Goal: Task Accomplishment & Management: Manage account settings

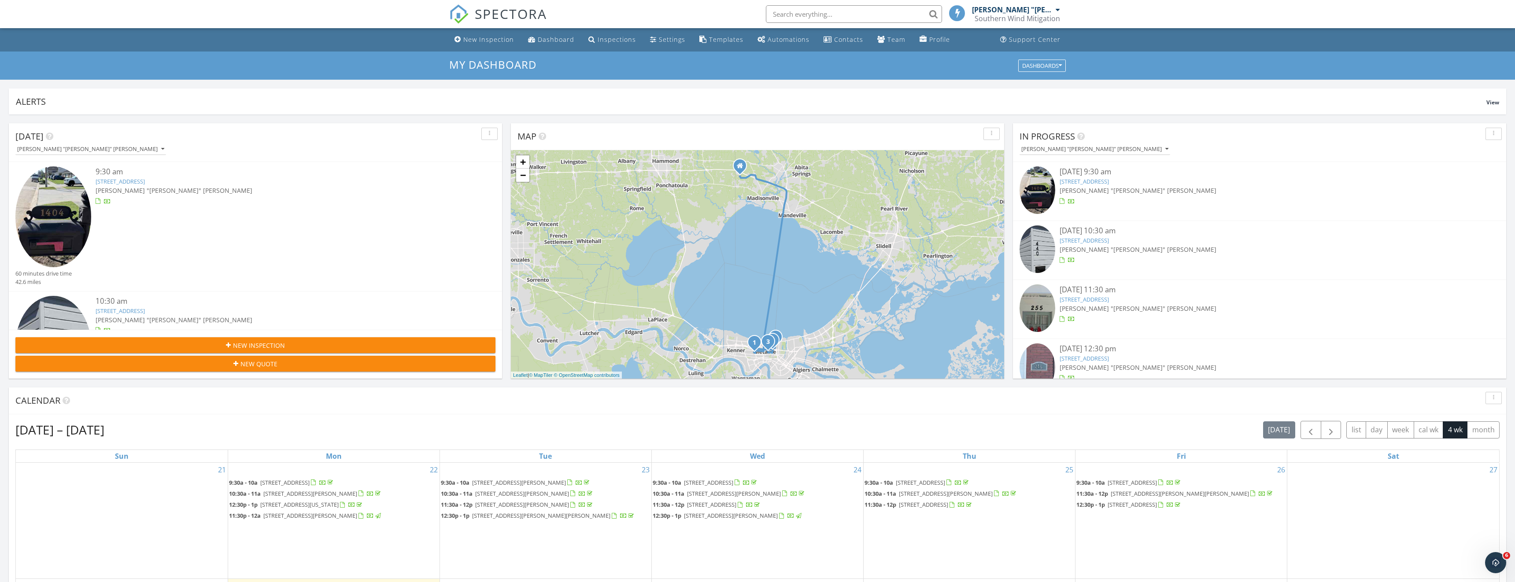
click at [1092, 183] on link "1404 Apple St, Metairie, LA 70001" at bounding box center [1083, 181] width 49 height 8
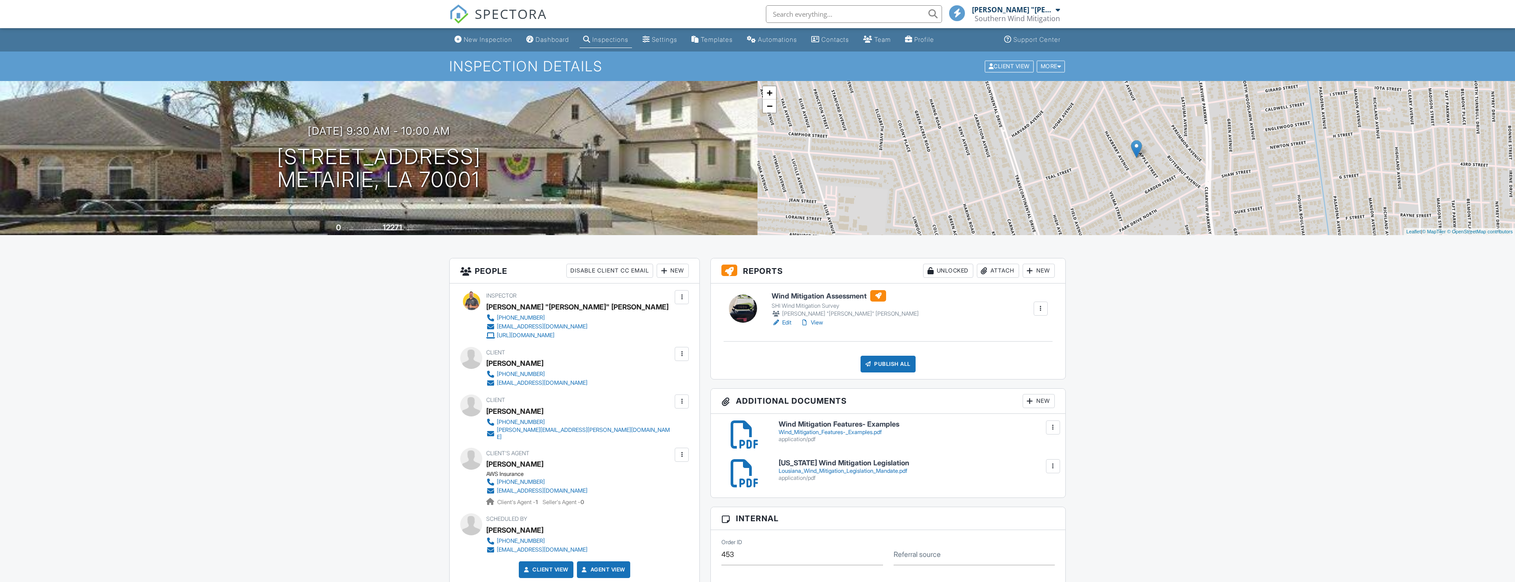
click at [995, 271] on div "Attach" at bounding box center [998, 271] width 42 height 14
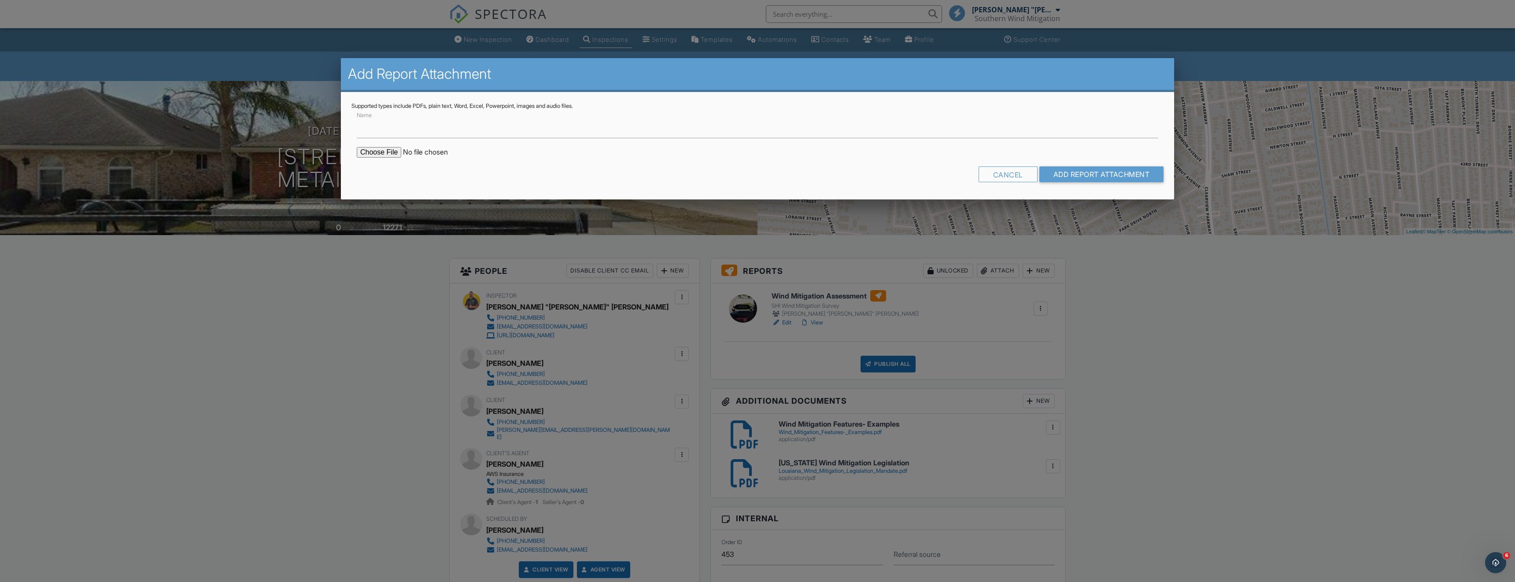
click at [382, 149] on input "file" at bounding box center [432, 152] width 150 height 11
type input "C:\fakepath\Brandon Smith & Tara Smith- Citizens Form.pdf"
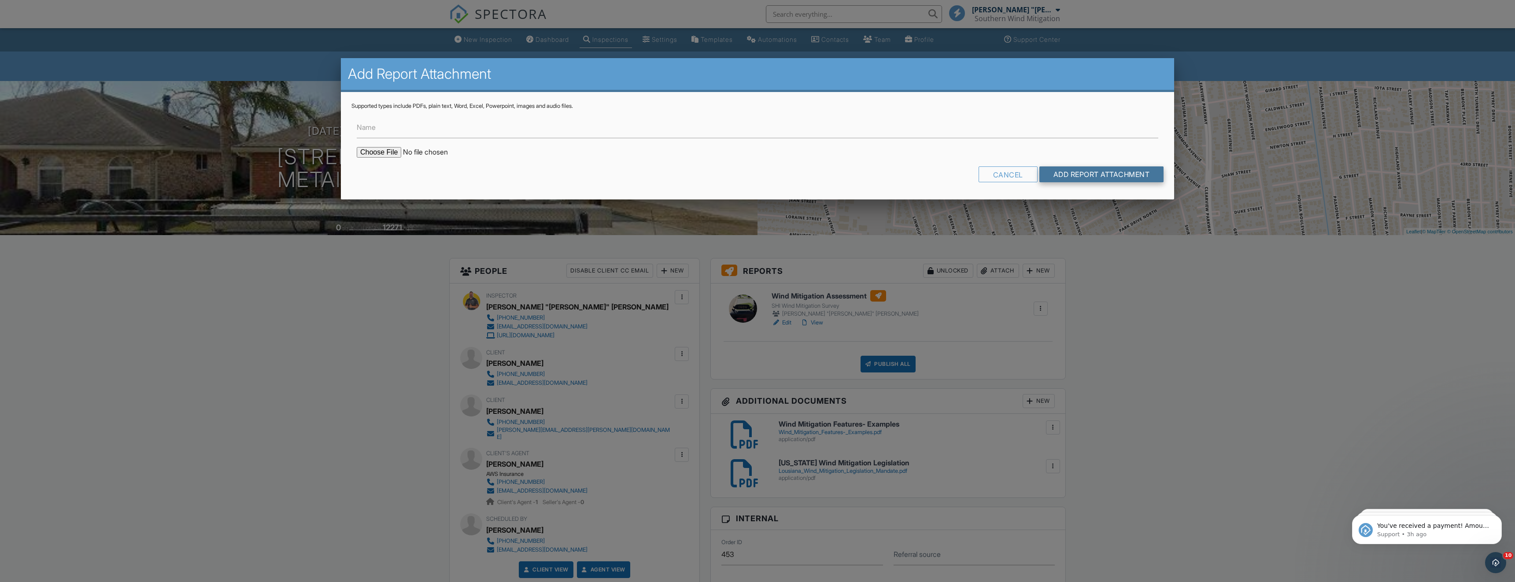
click at [1078, 176] on input "Add Report Attachment" at bounding box center [1101, 174] width 125 height 16
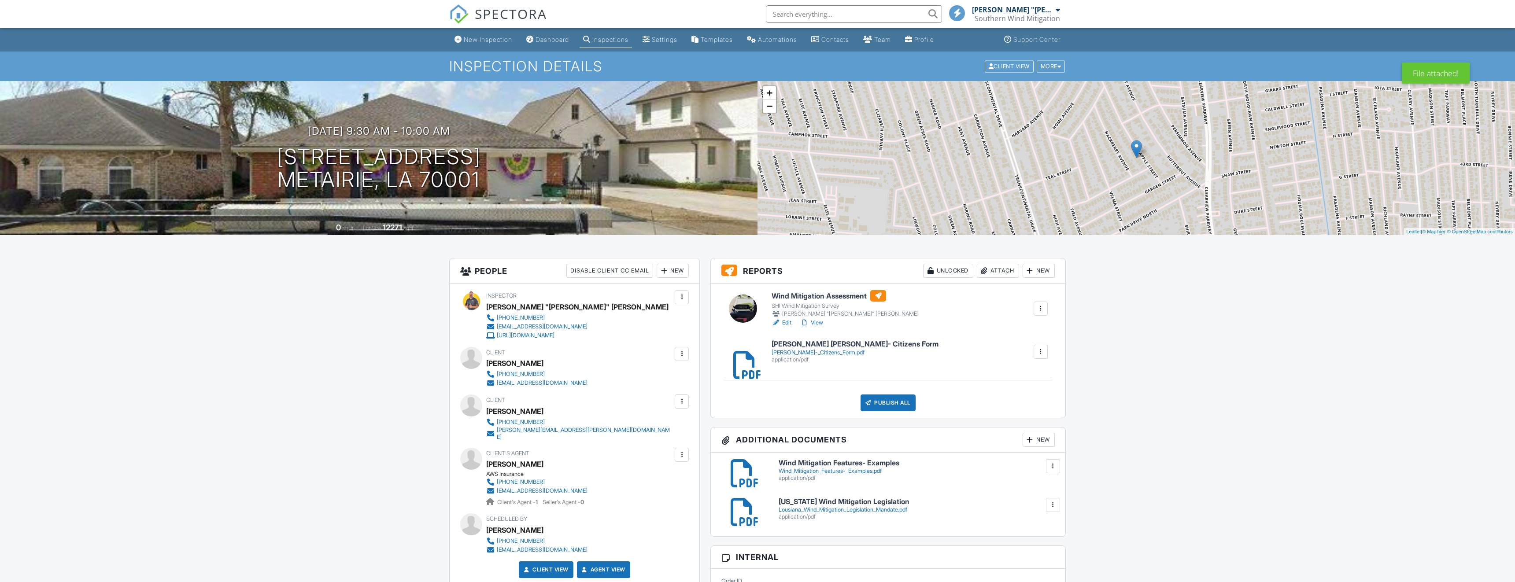
click at [995, 270] on div "Attach" at bounding box center [998, 271] width 42 height 14
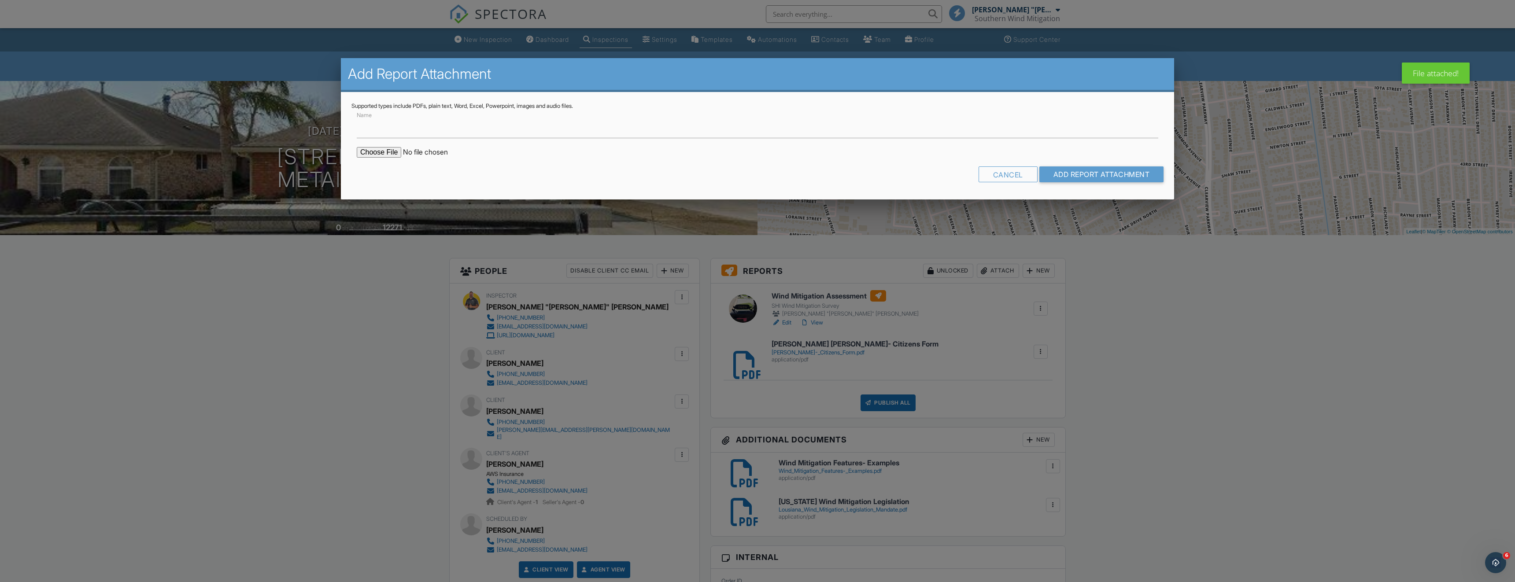
click at [391, 151] on input "file" at bounding box center [432, 152] width 150 height 11
type input "C:\fakepath\Brandon Smith & Tara Smith- Louisiana Form.pdf"
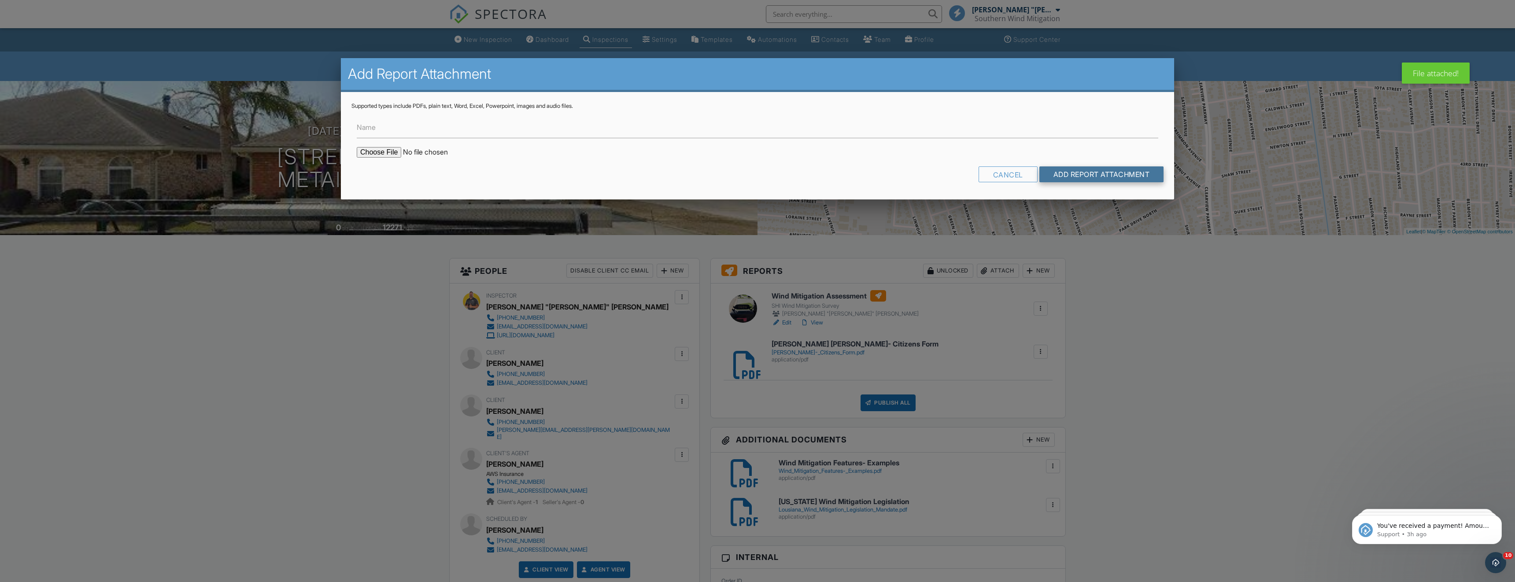
click at [1050, 175] on input "Add Report Attachment" at bounding box center [1101, 174] width 125 height 16
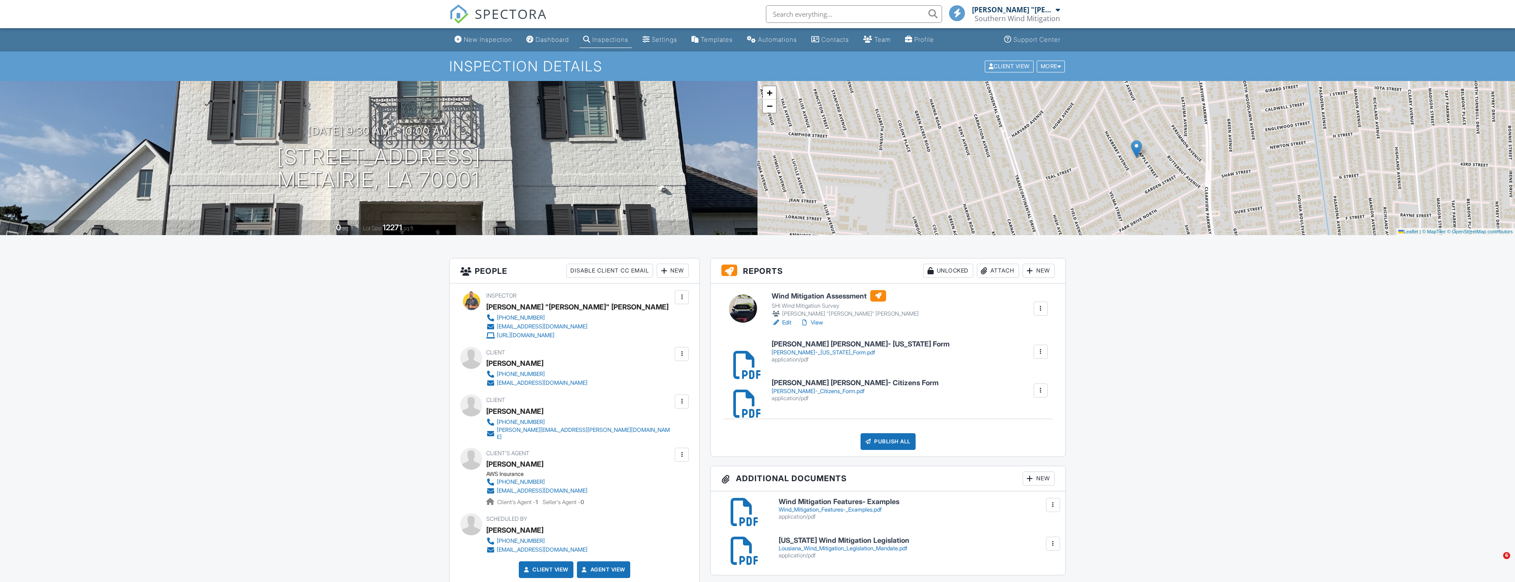
click at [820, 323] on link "View" at bounding box center [811, 322] width 23 height 9
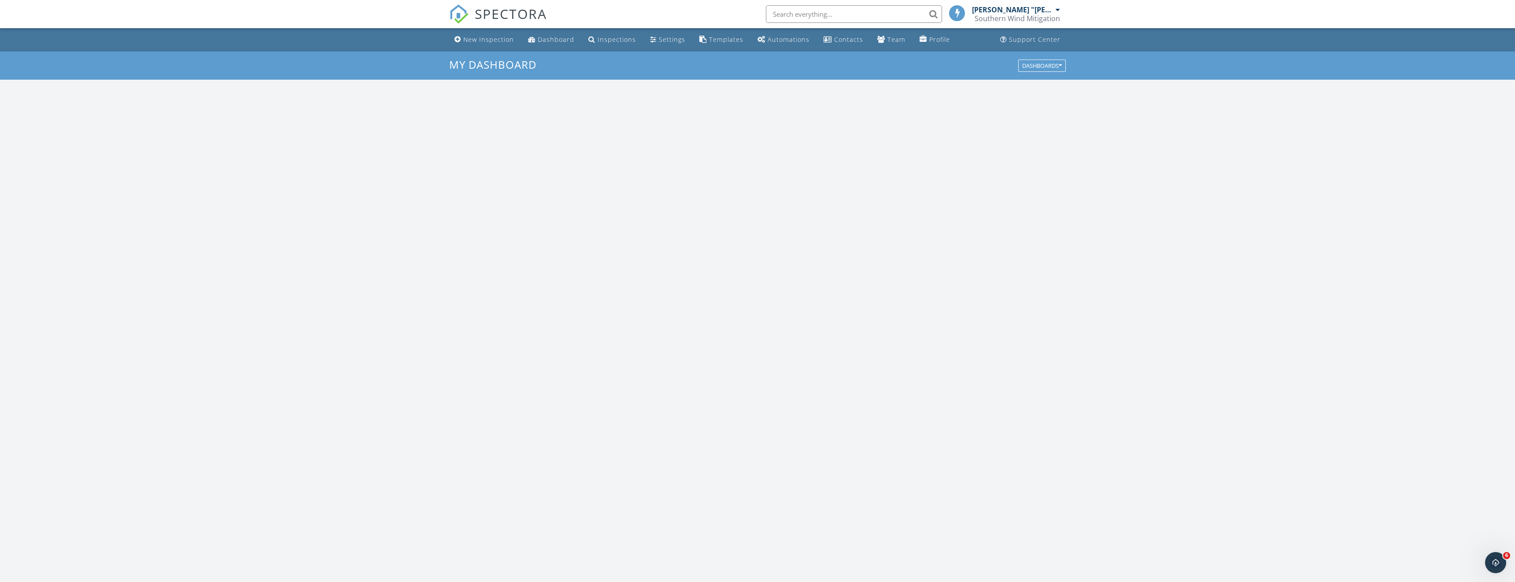
scroll to position [802, 1515]
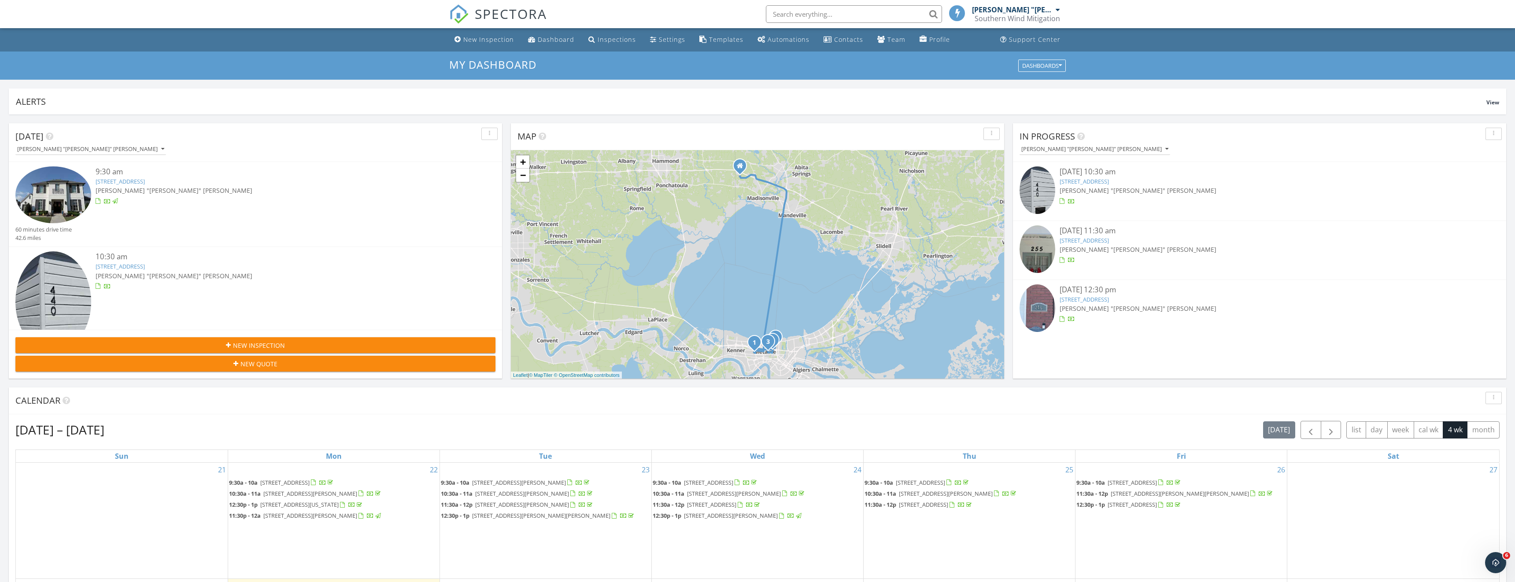
click at [1105, 186] on div "[PERSON_NAME] "[PERSON_NAME]" [PERSON_NAME]" at bounding box center [1259, 190] width 400 height 9
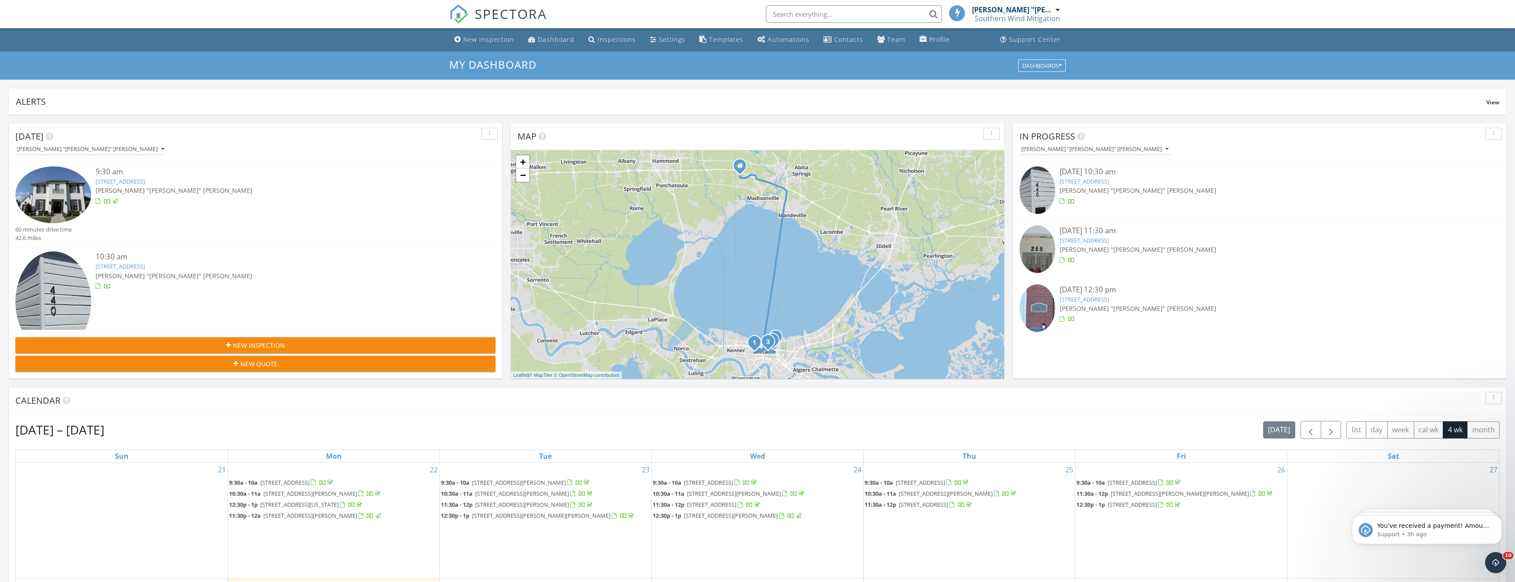
scroll to position [0, 0]
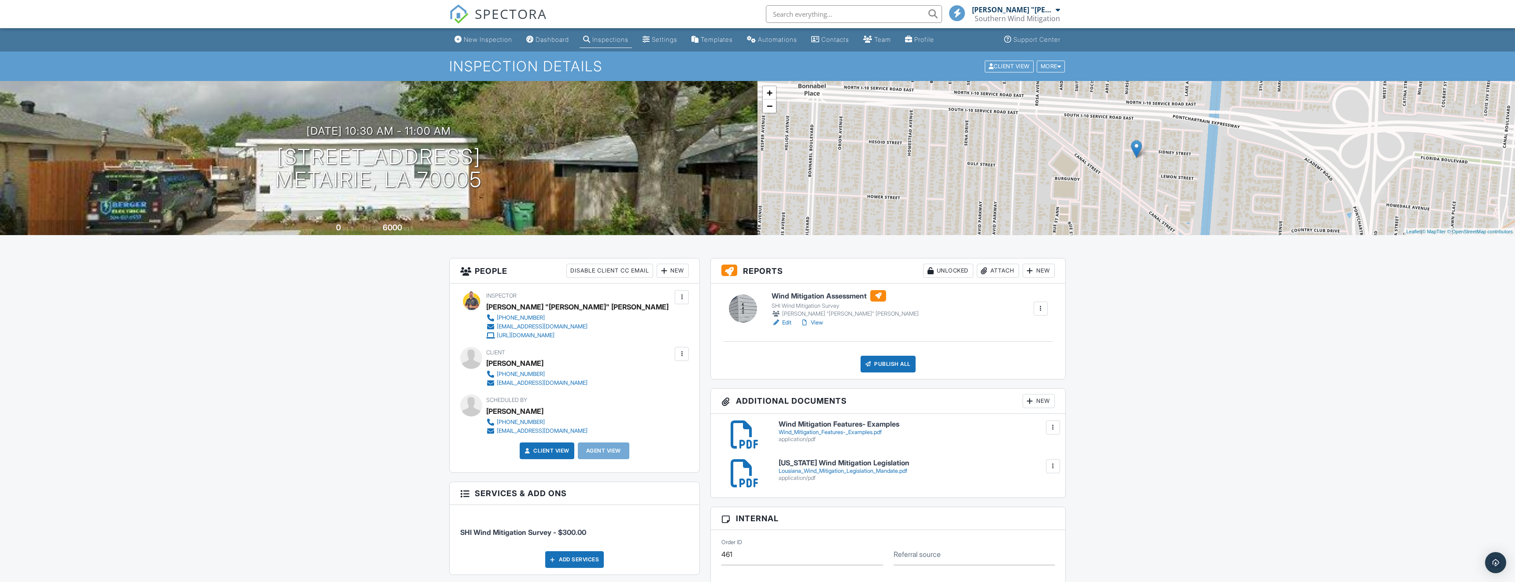
click at [997, 269] on div "Attach" at bounding box center [998, 271] width 42 height 14
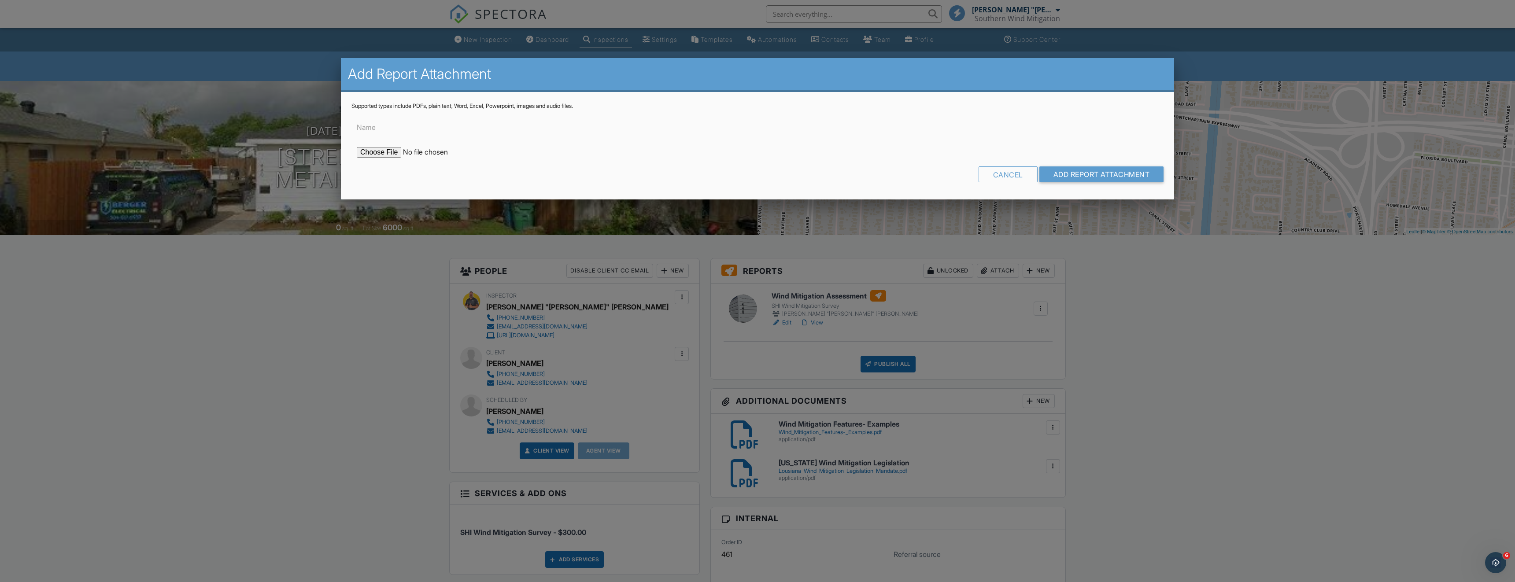
click at [387, 149] on input "file" at bounding box center [432, 152] width 150 height 11
type input "C:\fakepath\Justin Berger- Citizens Form.pdf"
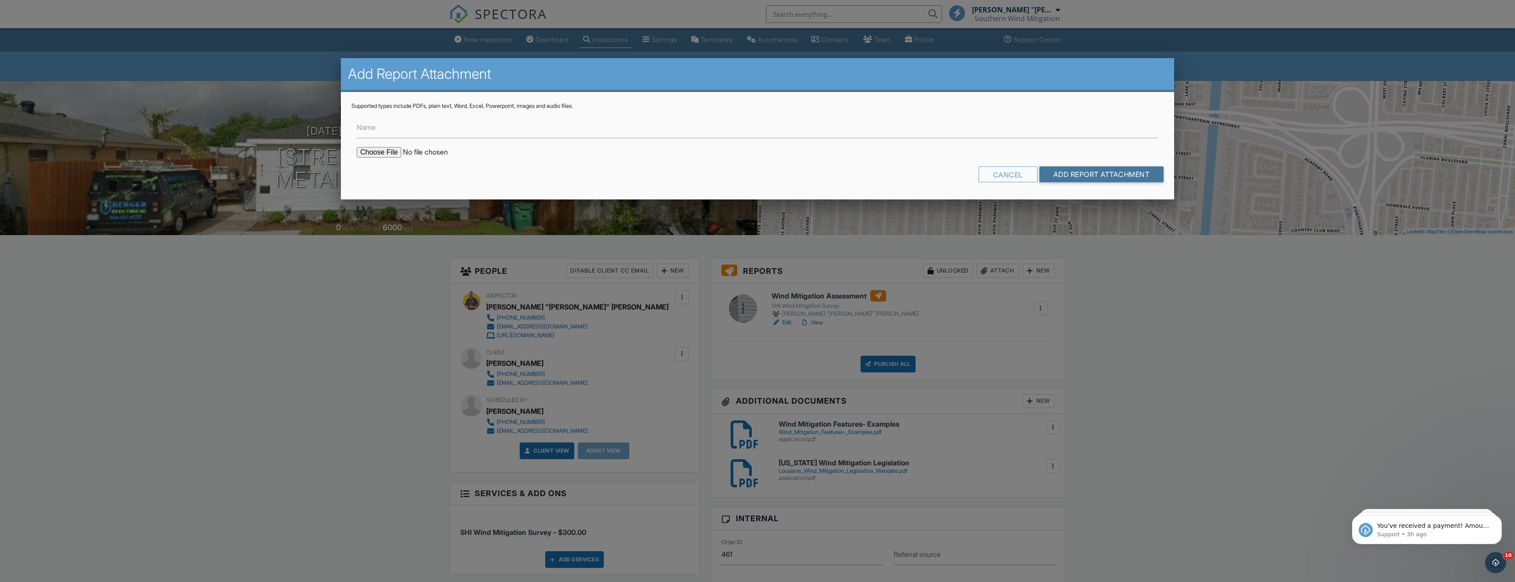
click at [1106, 174] on input "Add Report Attachment" at bounding box center [1101, 174] width 125 height 16
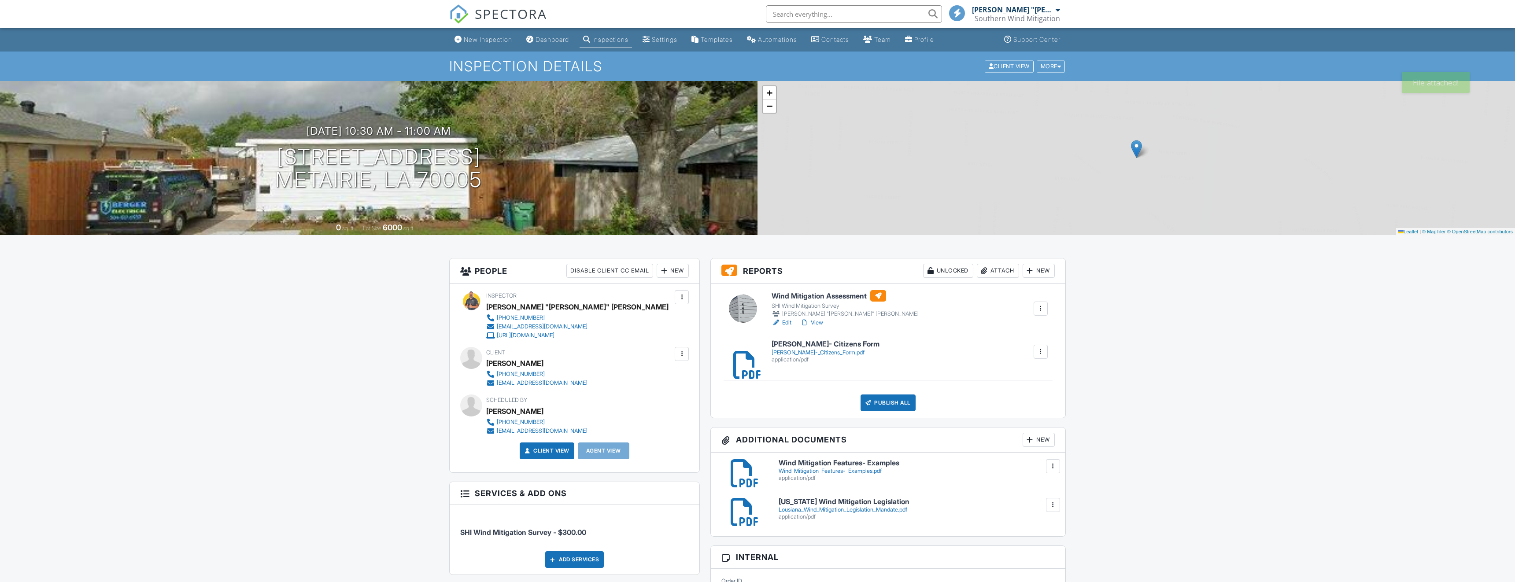
click at [1000, 271] on div "Attach" at bounding box center [998, 271] width 42 height 14
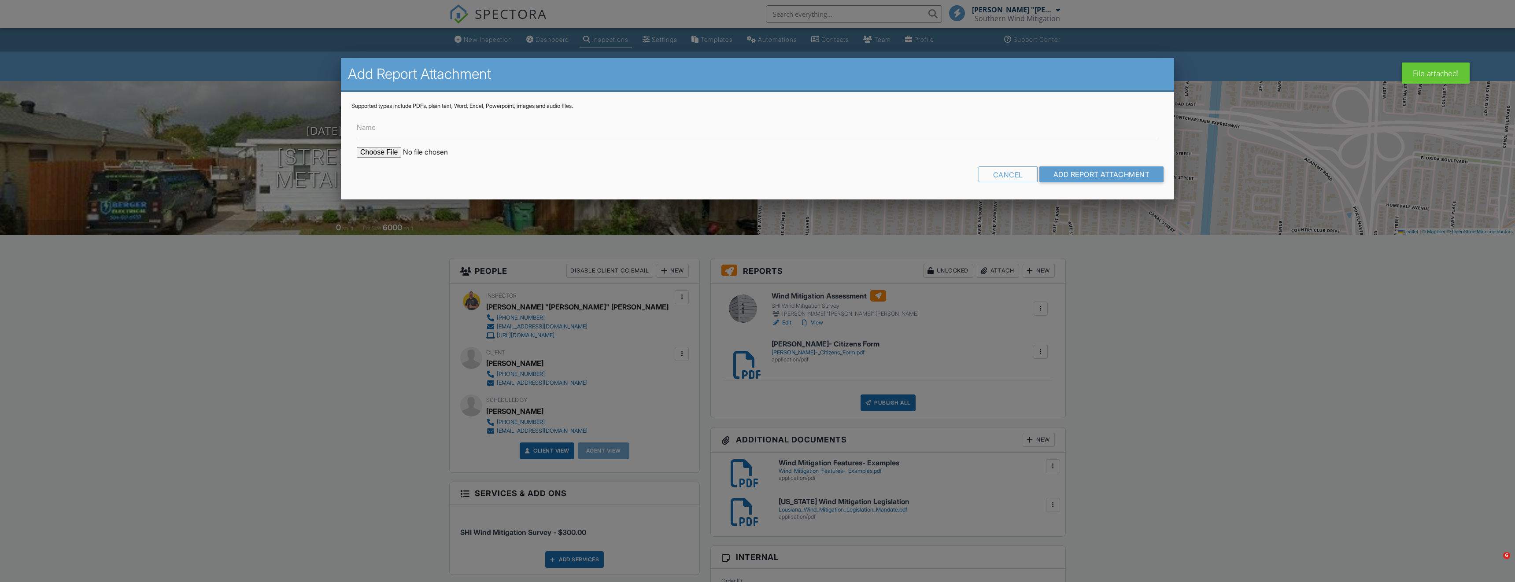
click at [381, 151] on input "file" at bounding box center [432, 152] width 150 height 11
type input "C:\fakepath\Justin Berger- USAA Form.pdf"
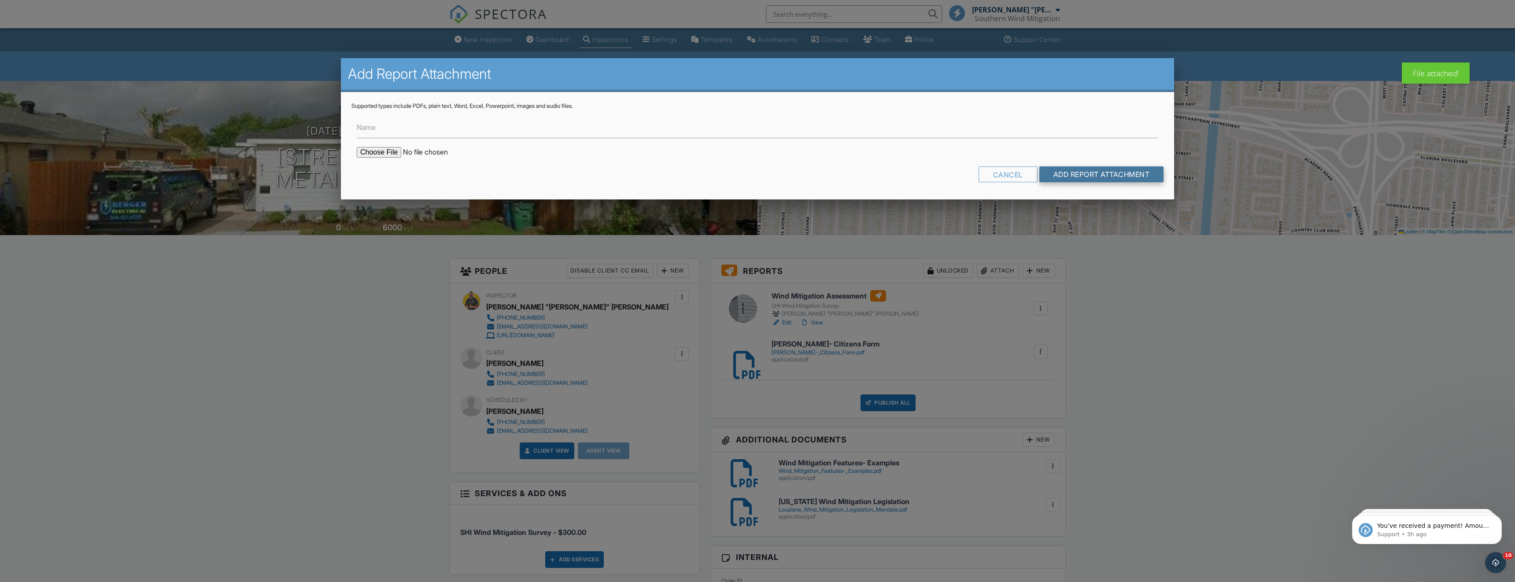
click at [1063, 171] on input "Add Report Attachment" at bounding box center [1101, 174] width 125 height 16
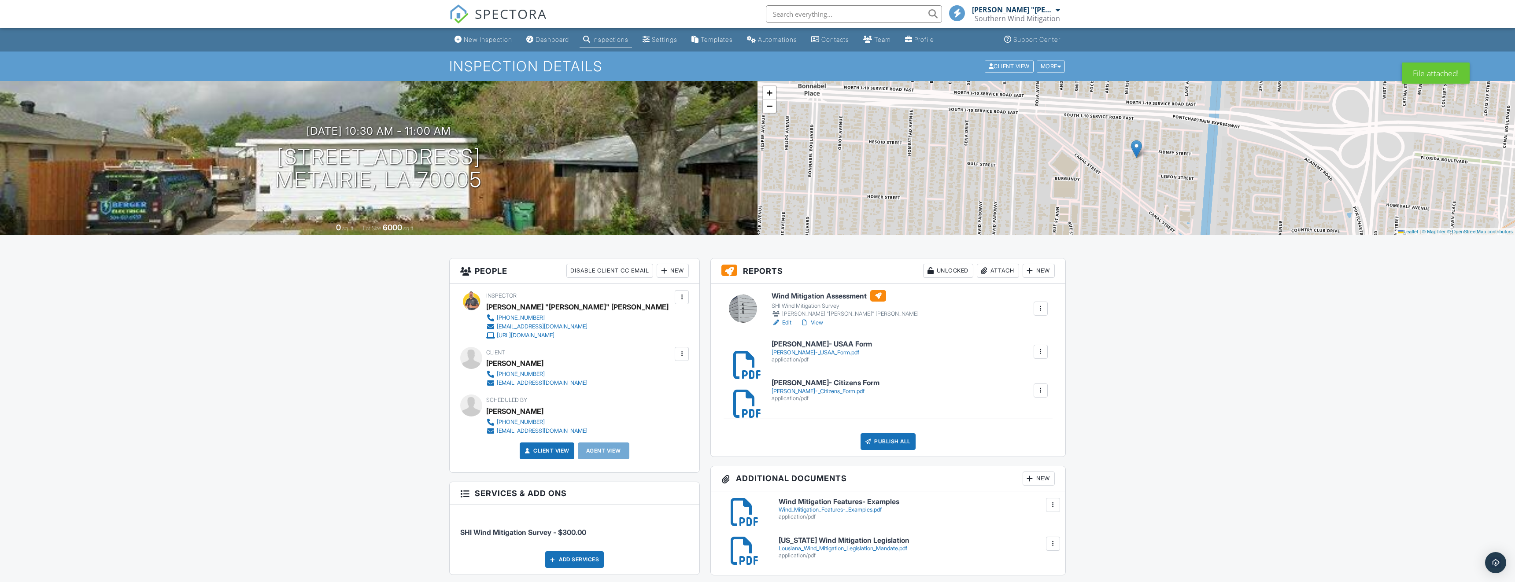
click at [996, 268] on div "Attach" at bounding box center [998, 271] width 42 height 14
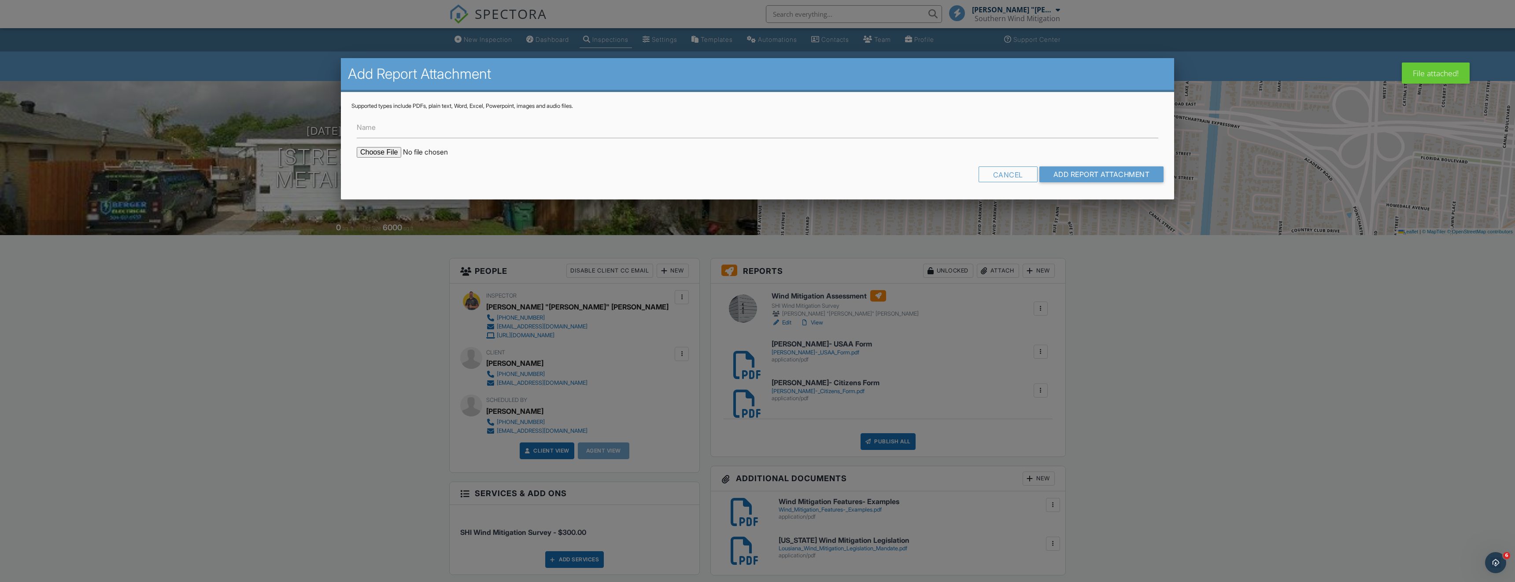
click at [387, 153] on input "file" at bounding box center [432, 152] width 150 height 11
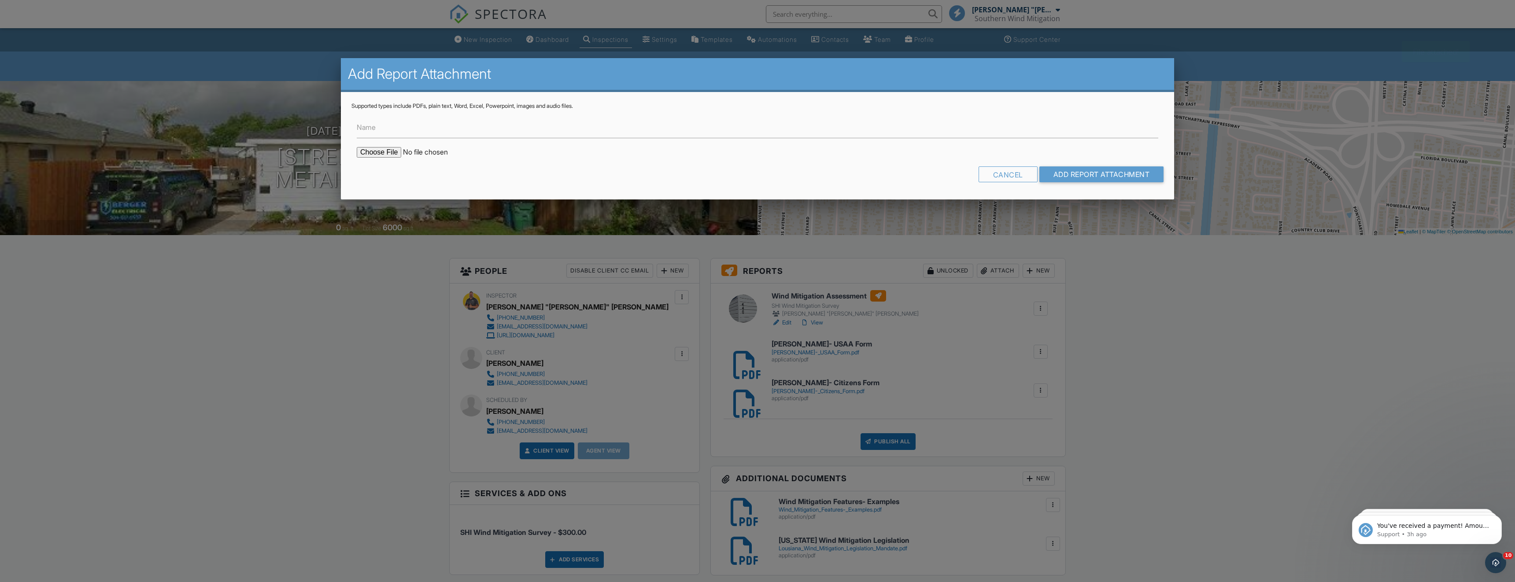
type input "C:\fakepath\USAA Document Upload Procedure.pdf"
click at [1102, 170] on input "Add Report Attachment" at bounding box center [1101, 174] width 125 height 16
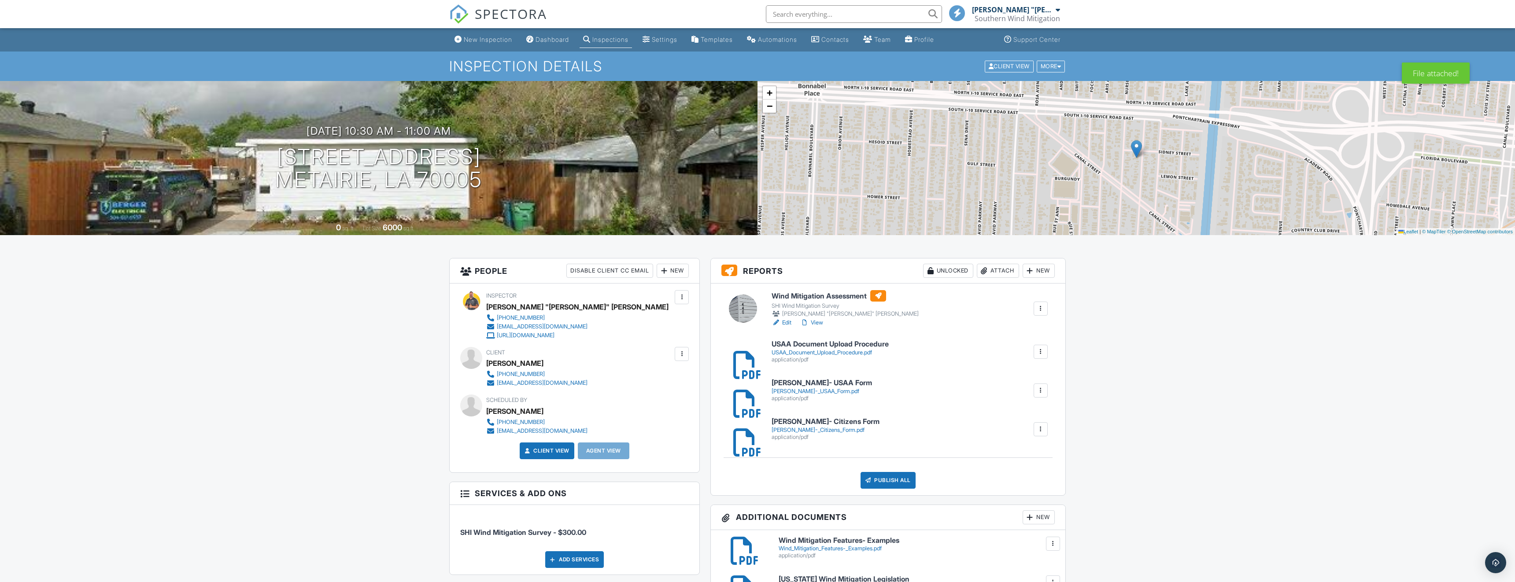
click at [816, 323] on link "View" at bounding box center [811, 322] width 23 height 9
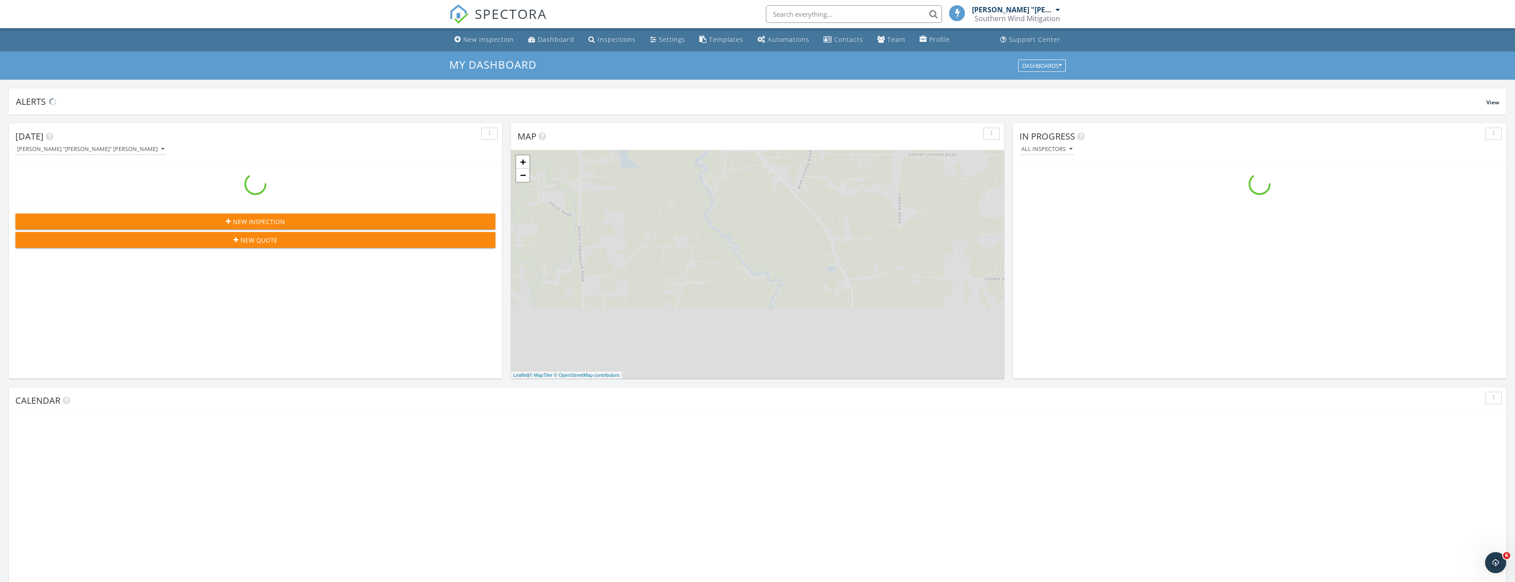
scroll to position [802, 1515]
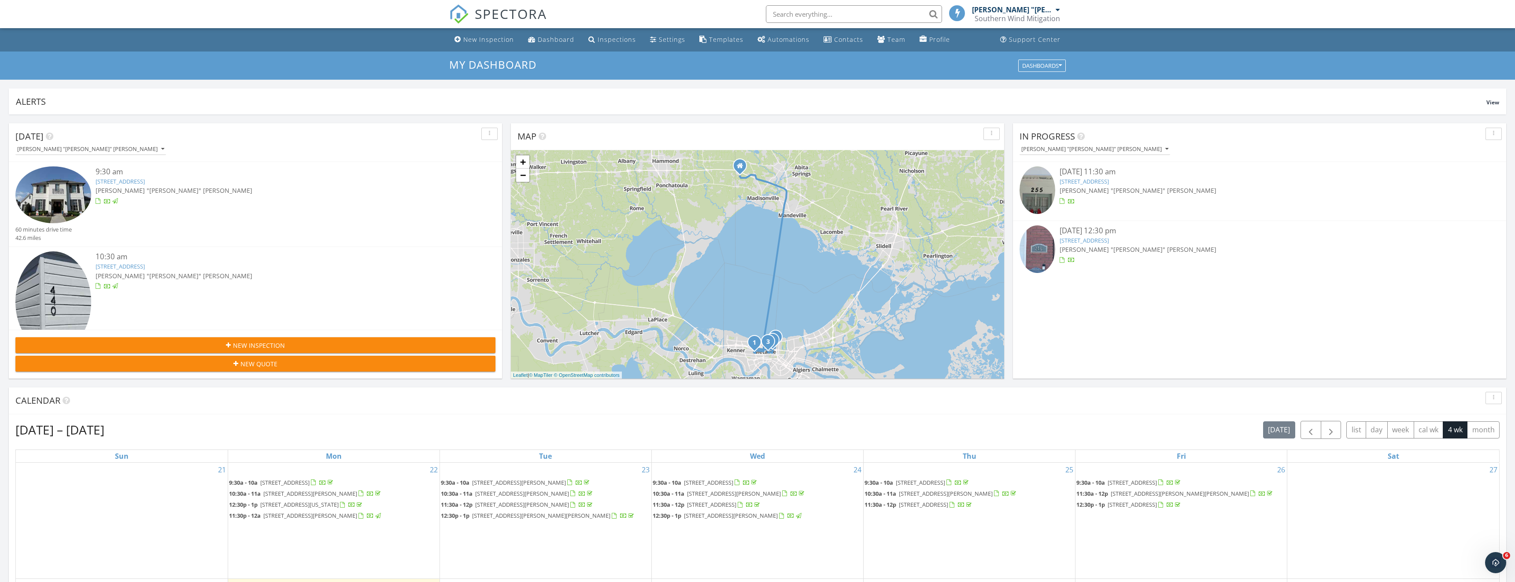
click at [1090, 181] on link "255 Orion Ave, Metairie, LA 70005" at bounding box center [1083, 181] width 49 height 8
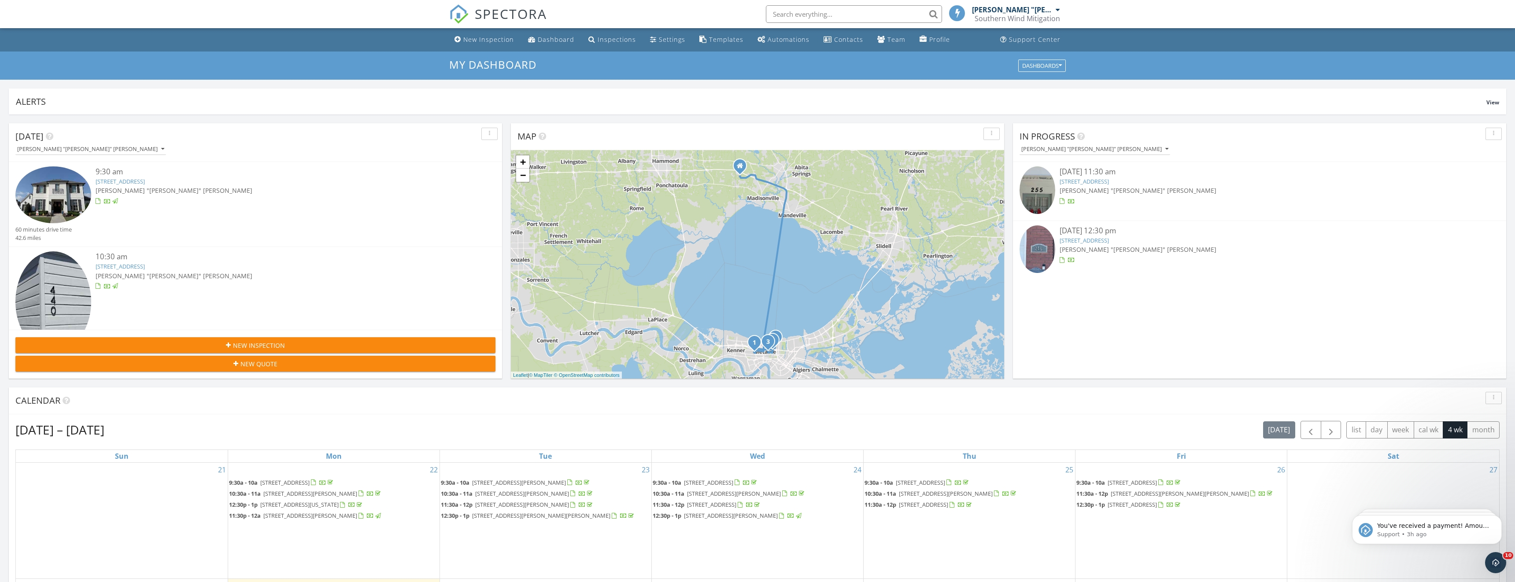
scroll to position [0, 0]
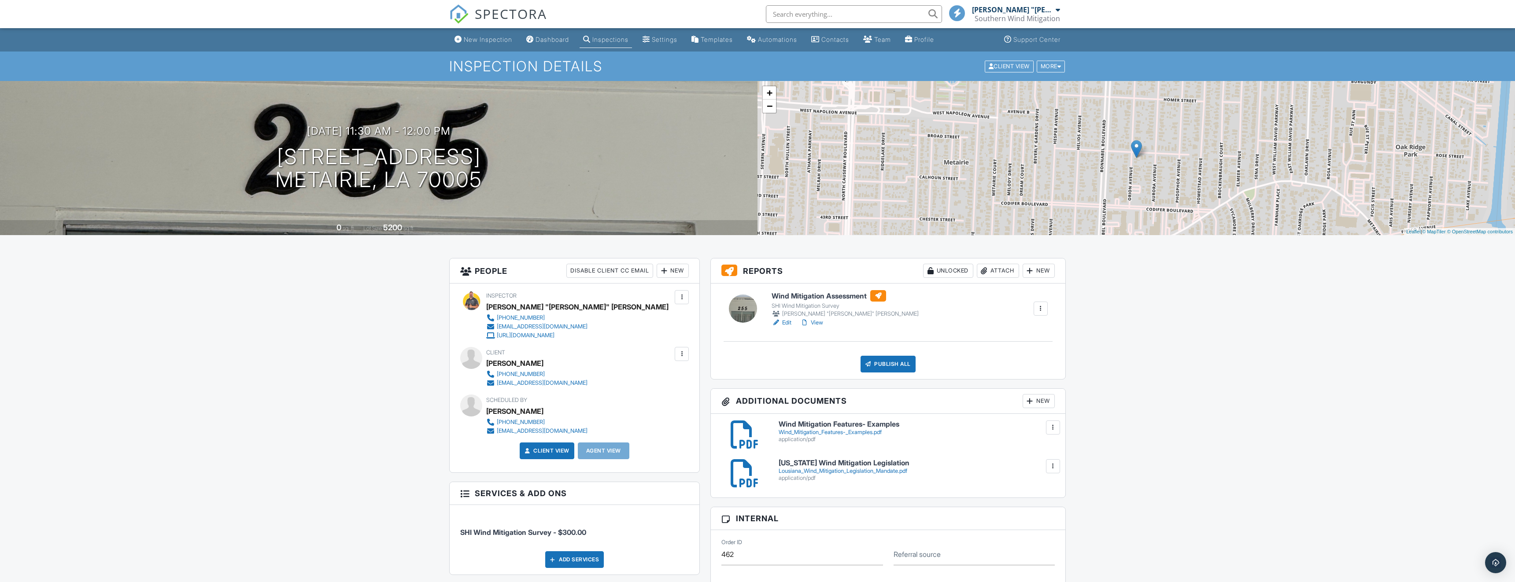
click at [994, 273] on div "Attach" at bounding box center [998, 271] width 42 height 14
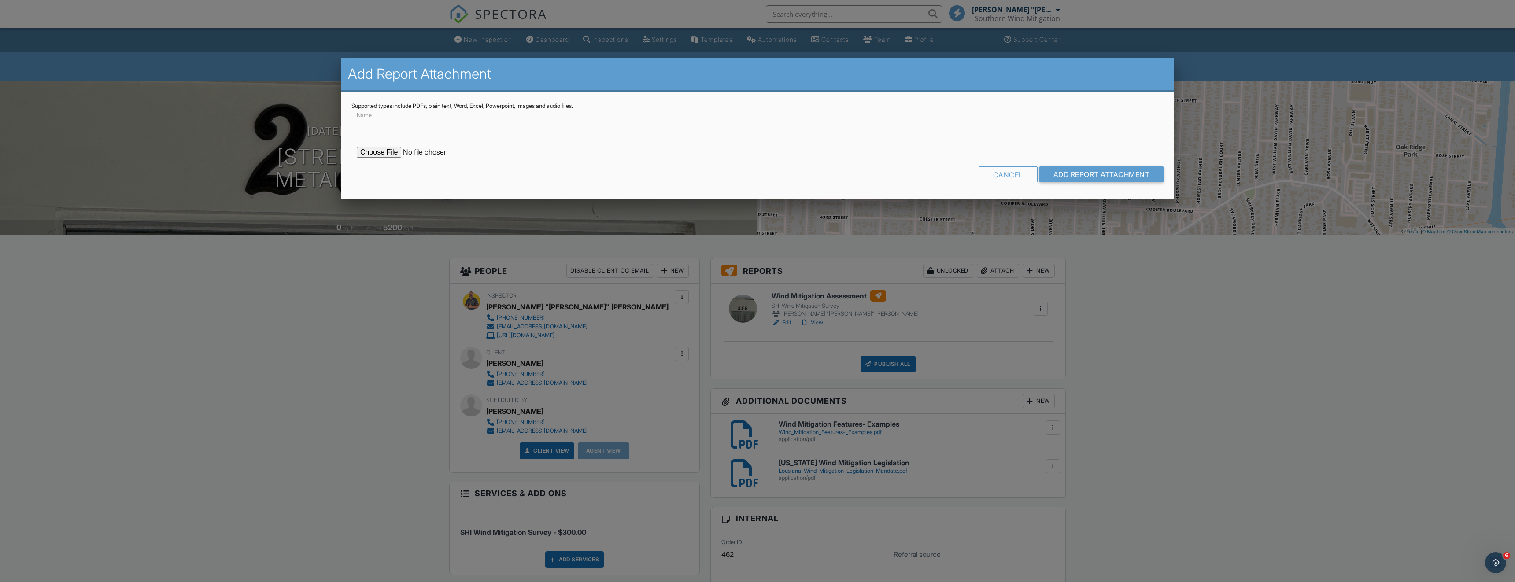
click at [375, 153] on input "file" at bounding box center [432, 152] width 150 height 11
type input "C:\fakepath\Sara Foreman- Citizens Form.pdf"
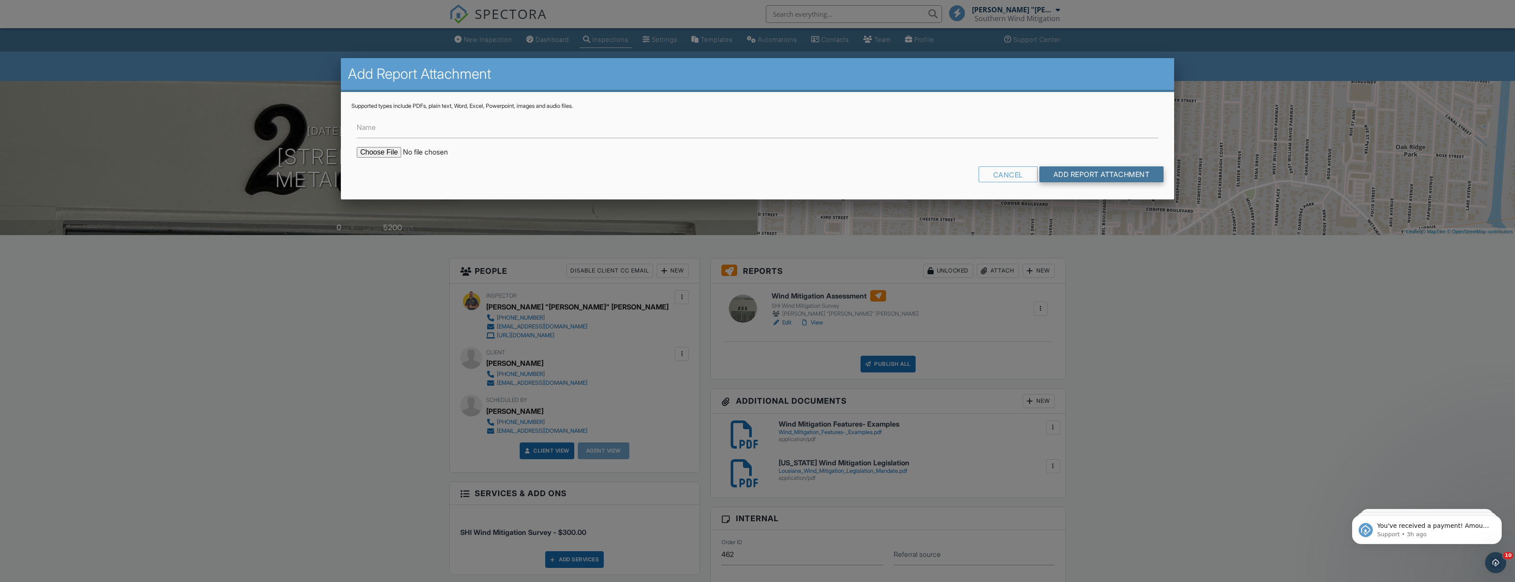
click at [1087, 167] on input "Add Report Attachment" at bounding box center [1101, 174] width 125 height 16
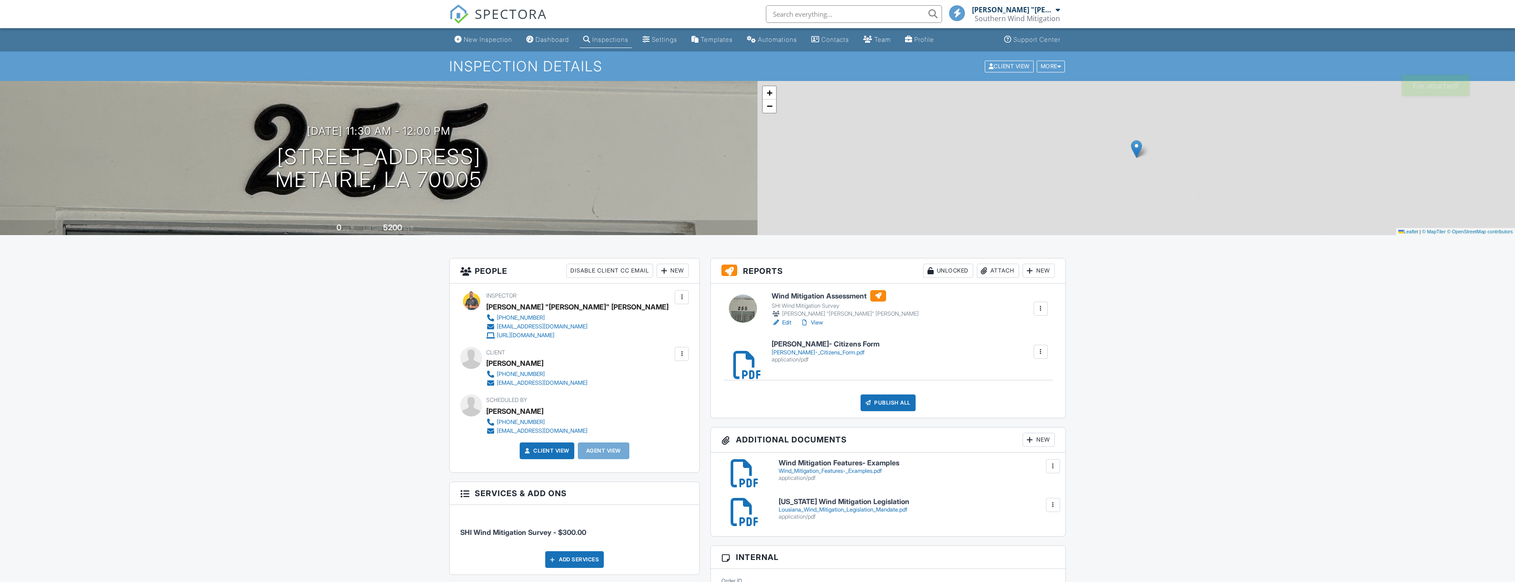
click at [998, 272] on div "Attach" at bounding box center [998, 271] width 42 height 14
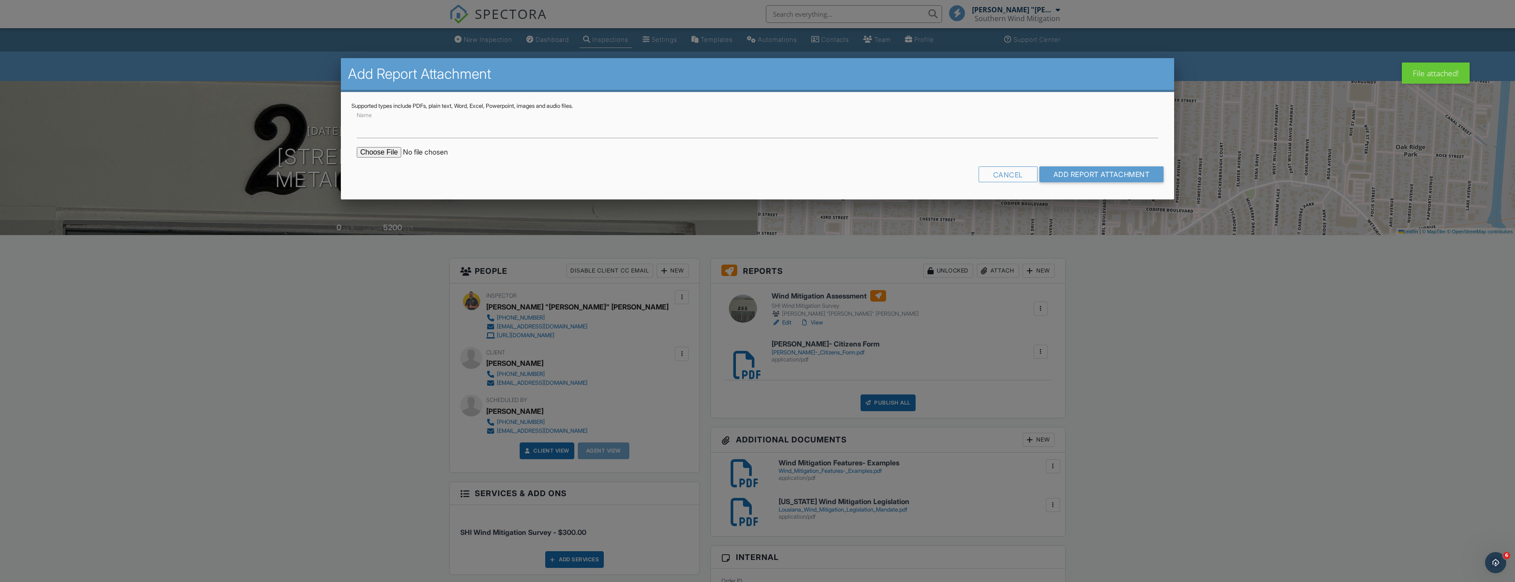
click at [398, 151] on input "file" at bounding box center [432, 152] width 150 height 11
type input "C:\fakepath\Sara Foreman- USAA Form.pdf"
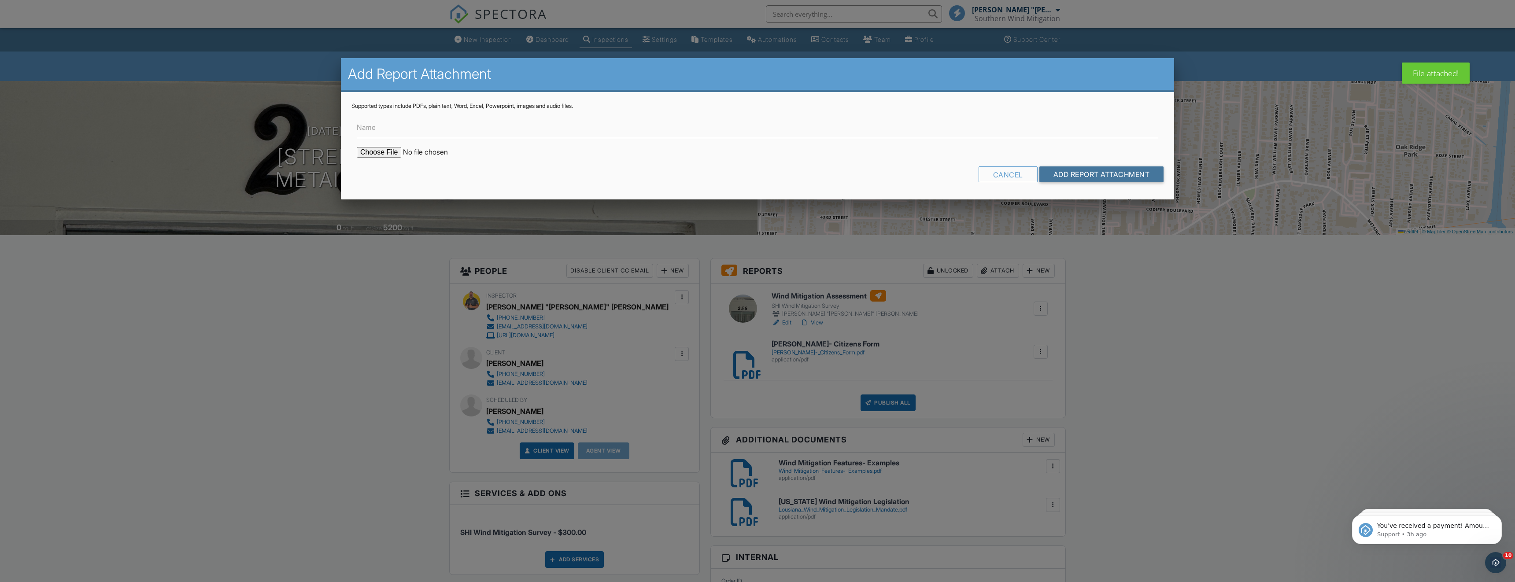
drag, startPoint x: 1070, startPoint y: 171, endPoint x: 1067, endPoint y: 181, distance: 9.6
click at [1070, 171] on input "Add Report Attachment" at bounding box center [1101, 174] width 125 height 16
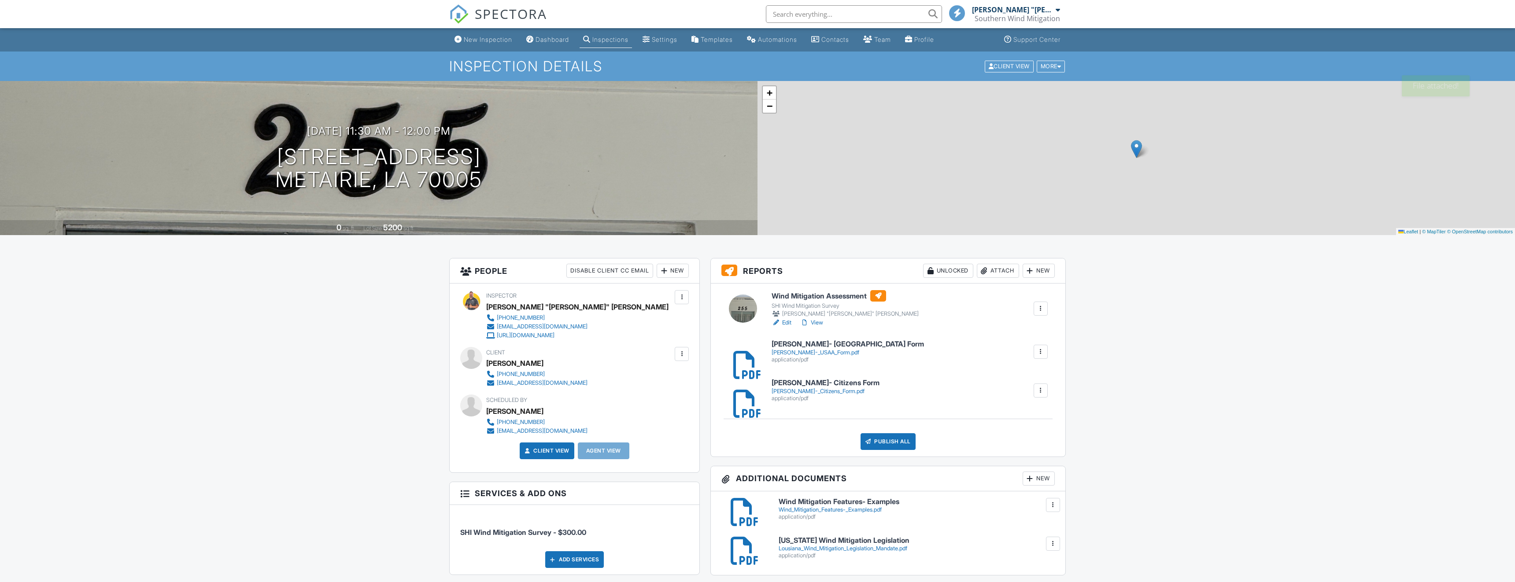
click at [996, 269] on div "Attach" at bounding box center [998, 271] width 42 height 14
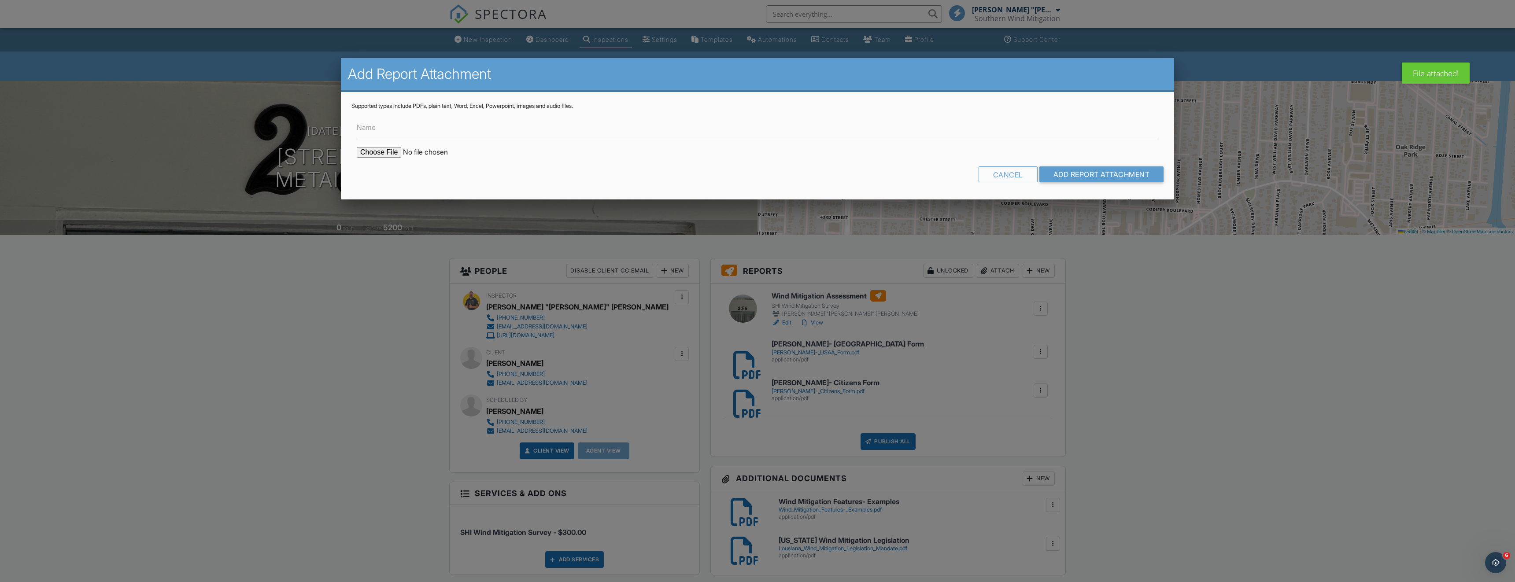
click at [384, 152] on input "file" at bounding box center [432, 152] width 150 height 11
type input "C:\fakepath\Sara Foreman- USAA Impact Rating Form.pdf"
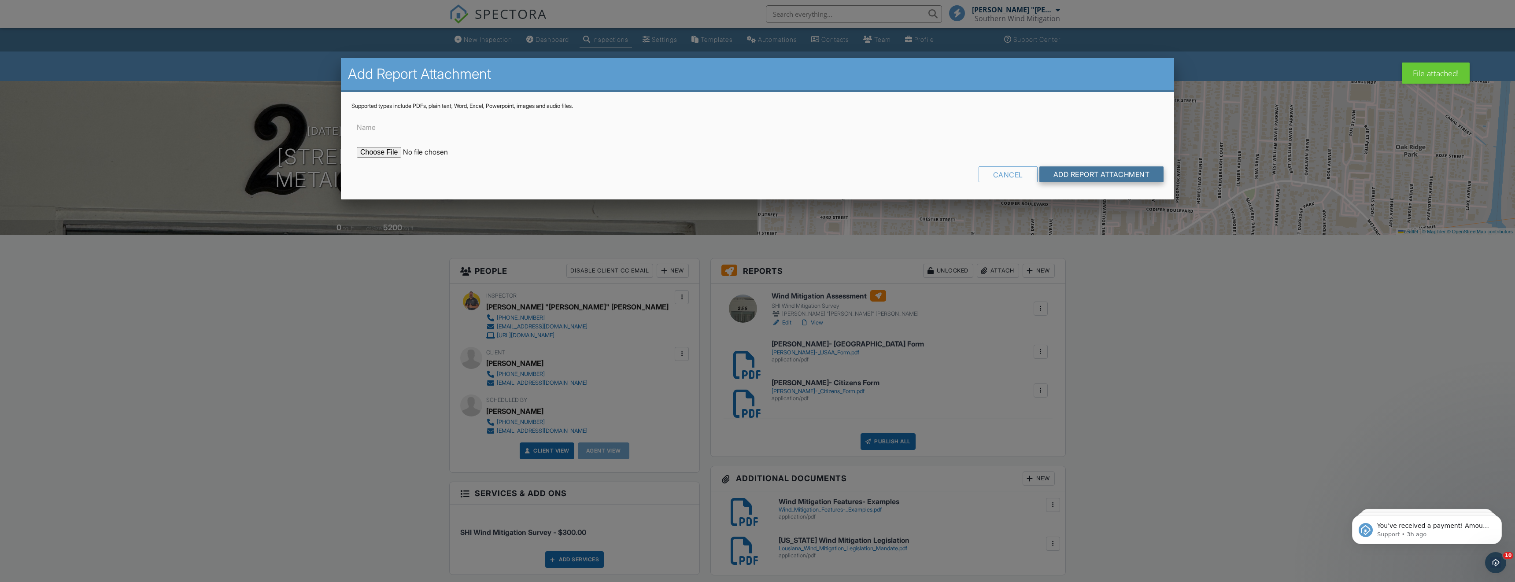
click at [1070, 170] on input "Add Report Attachment" at bounding box center [1101, 174] width 125 height 16
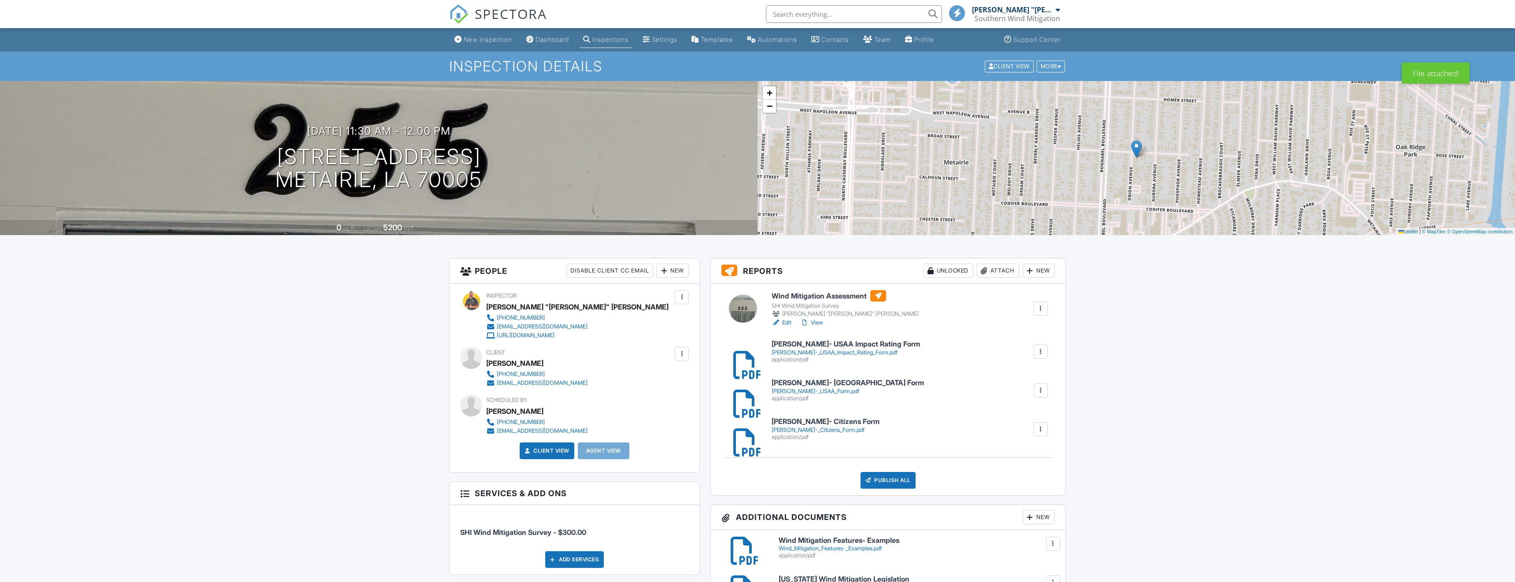
click at [993, 271] on div "Attach" at bounding box center [998, 271] width 42 height 14
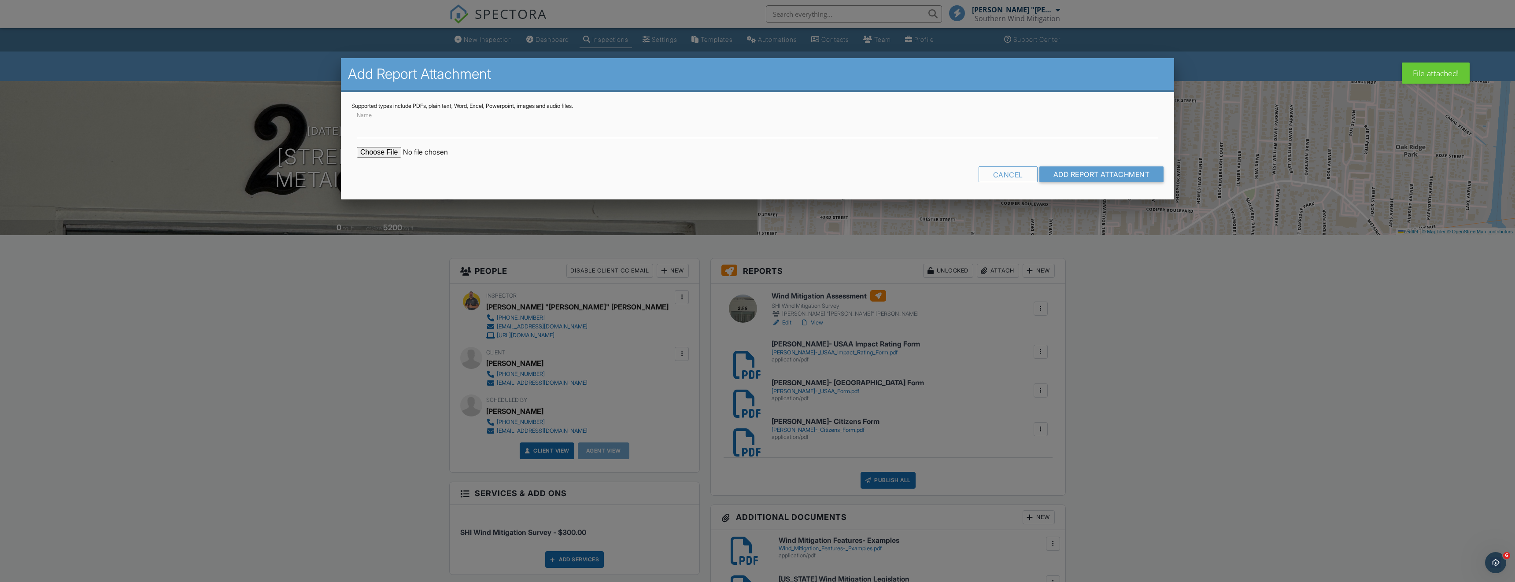
click at [384, 154] on input "file" at bounding box center [432, 152] width 150 height 11
type input "C:\fakepath\USAA Document Upload Procedure.pdf"
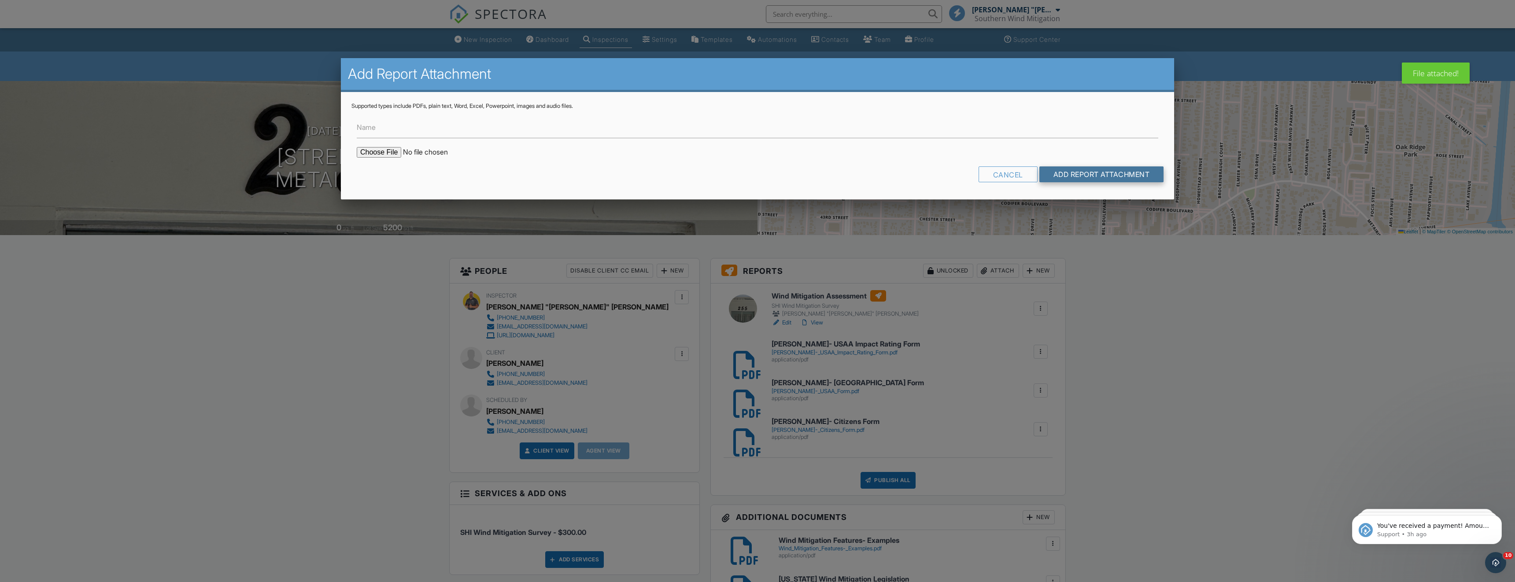
click at [1071, 174] on input "Add Report Attachment" at bounding box center [1101, 174] width 125 height 16
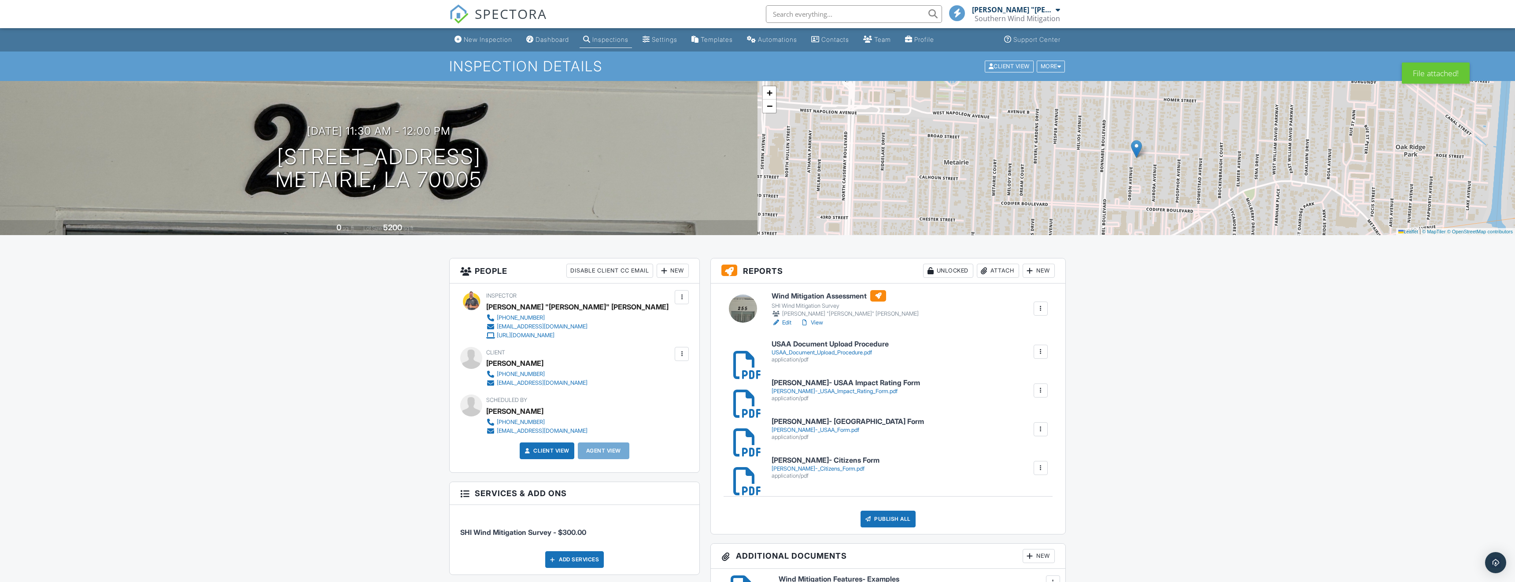
click at [818, 319] on link "View" at bounding box center [811, 322] width 23 height 9
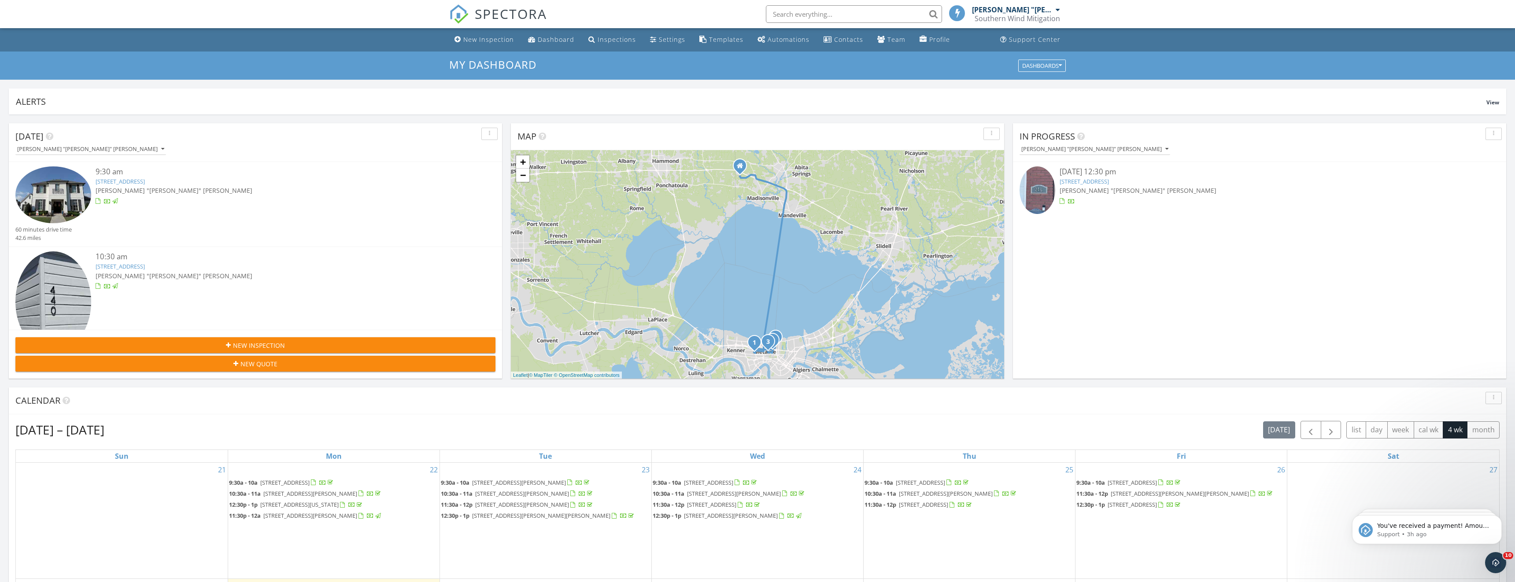
click at [1079, 181] on link "246 18th St, New Orleans, LA 70124" at bounding box center [1083, 181] width 49 height 8
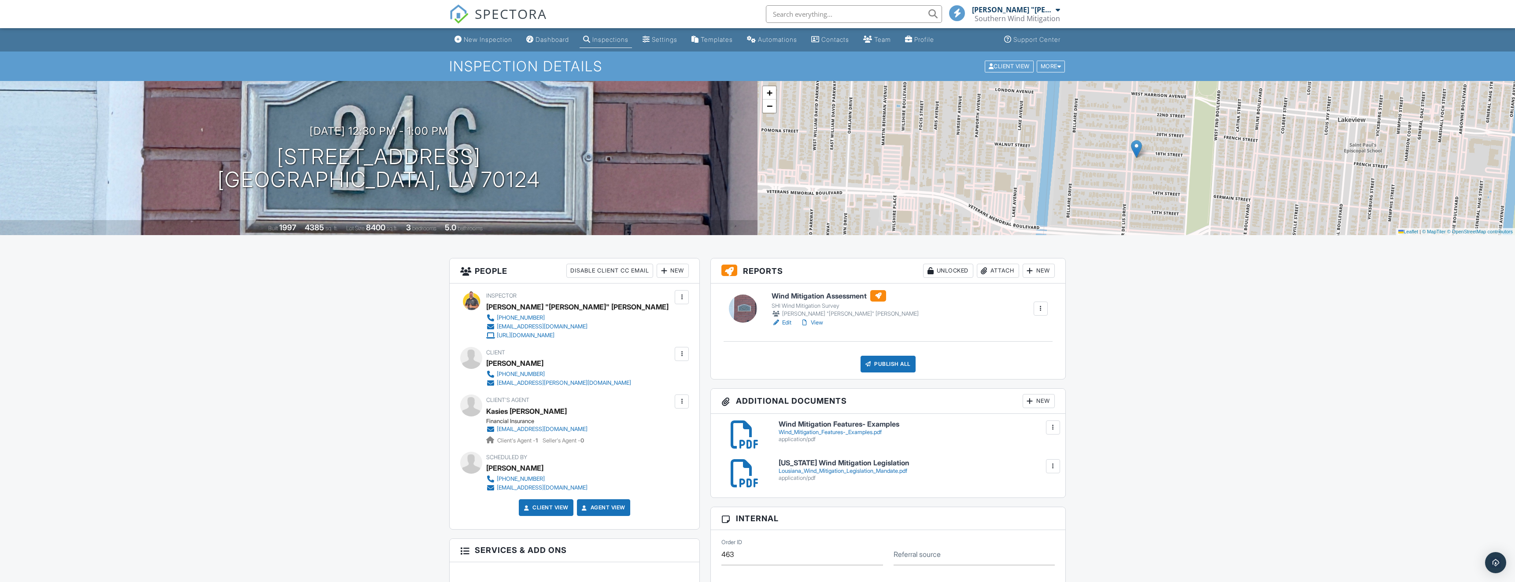
click at [1000, 271] on div "Attach" at bounding box center [998, 271] width 42 height 14
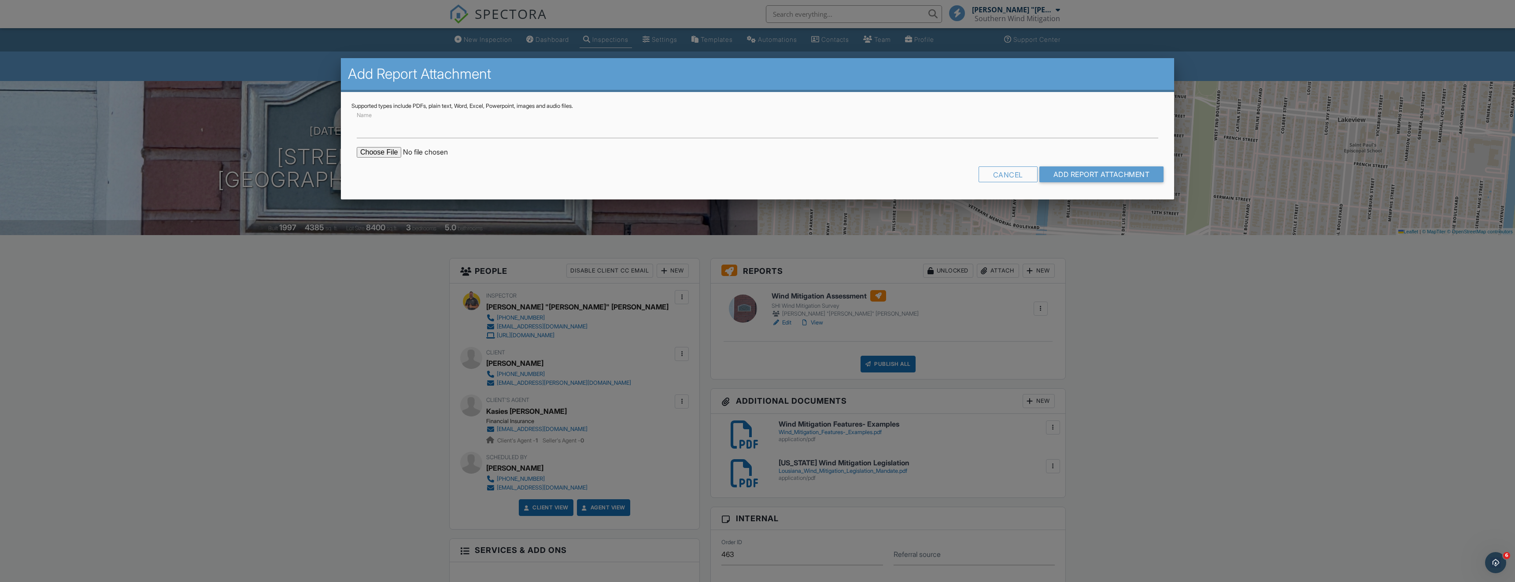
click at [384, 148] on input "file" at bounding box center [432, 152] width 150 height 11
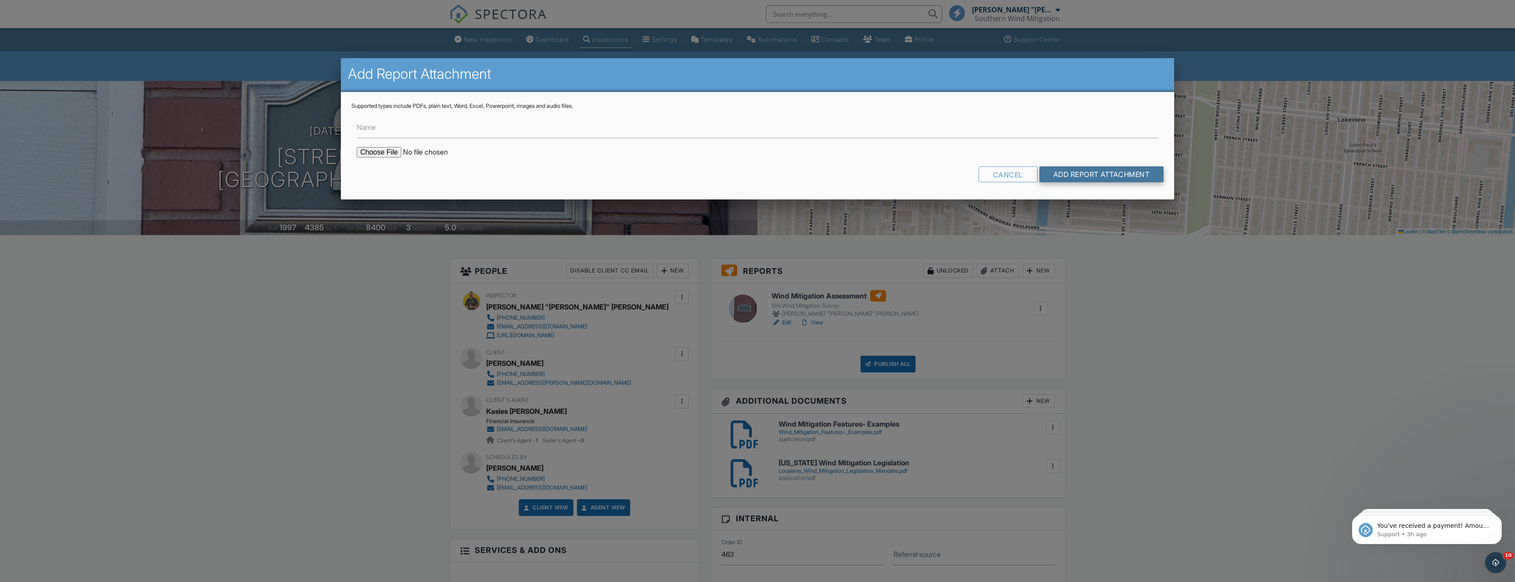
type input "C:\fakepath\Albert Reagle- Citizens Form.pdf"
click at [1110, 172] on input "Add Report Attachment" at bounding box center [1101, 174] width 125 height 16
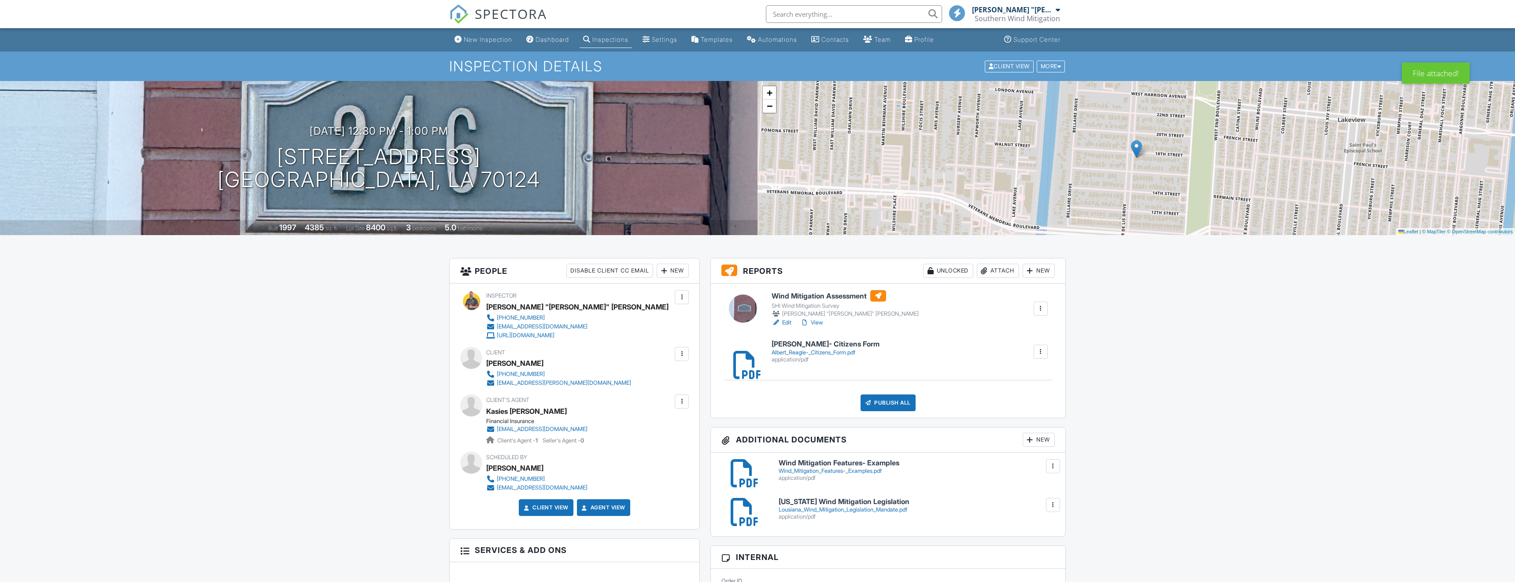
click at [1002, 272] on div "Attach" at bounding box center [998, 271] width 42 height 14
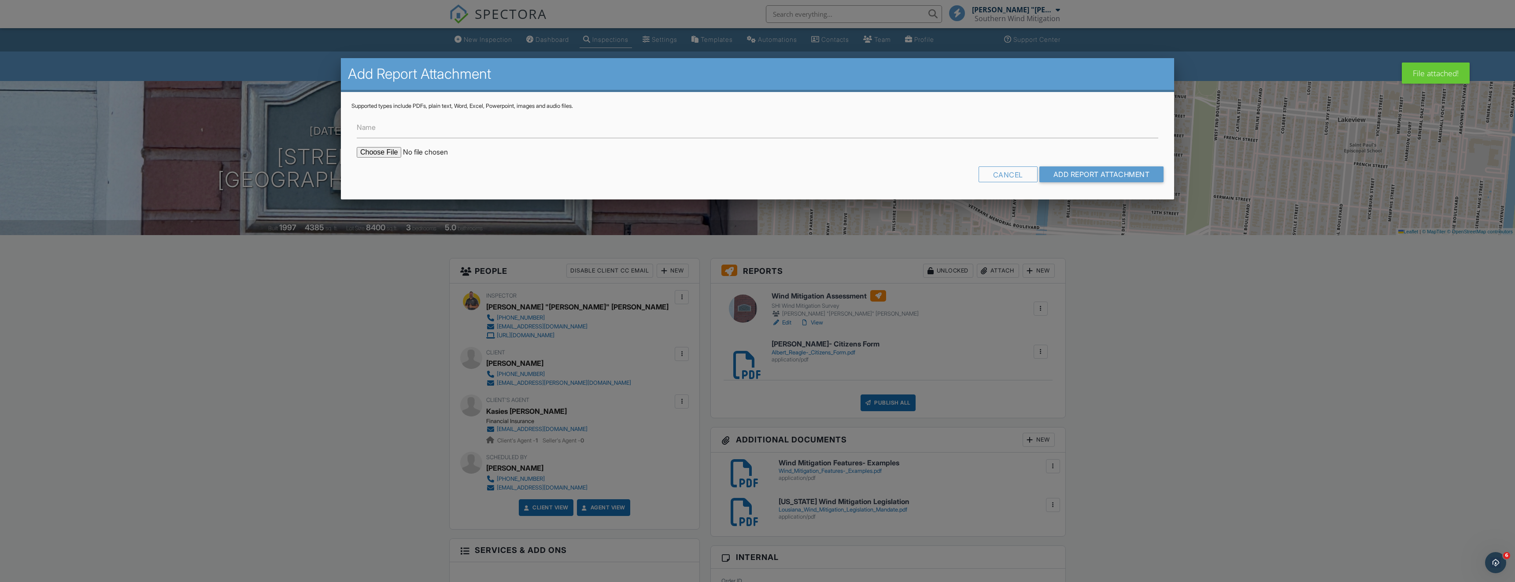
click at [389, 153] on input "file" at bounding box center [432, 152] width 150 height 11
type input "C:\fakepath\[PERSON_NAME]- [US_STATE] Form.pdf"
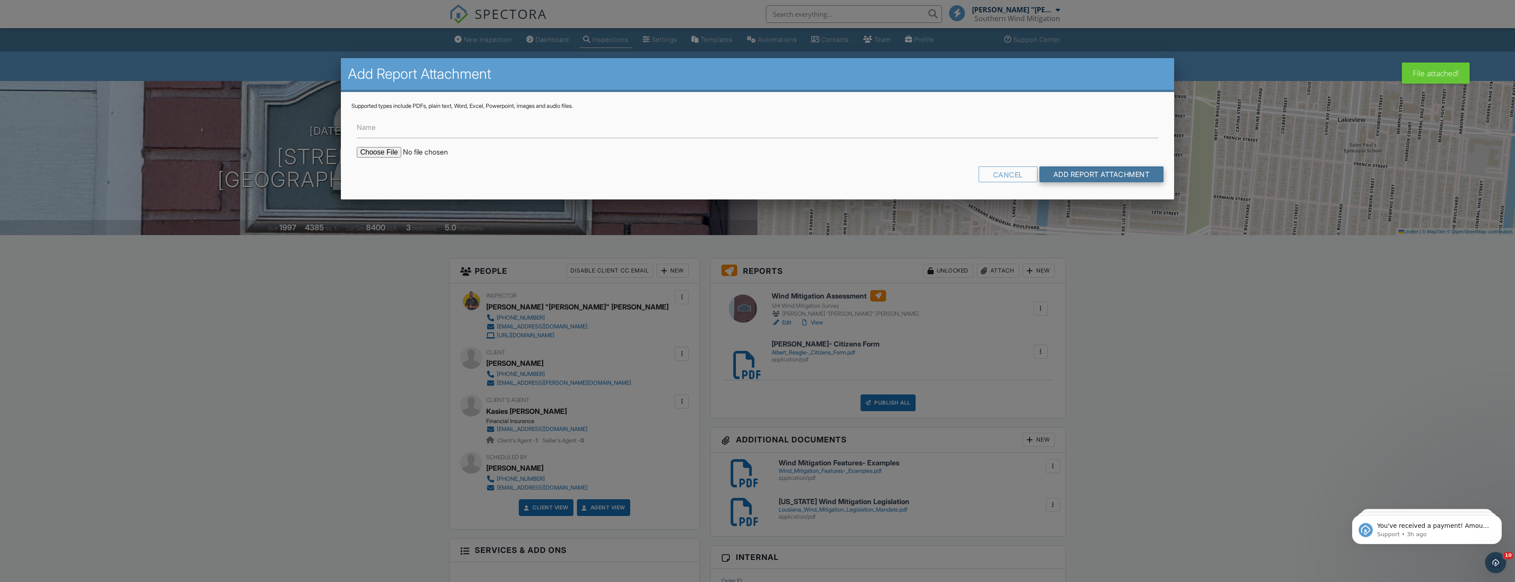
click at [1085, 173] on input "Add Report Attachment" at bounding box center [1101, 174] width 125 height 16
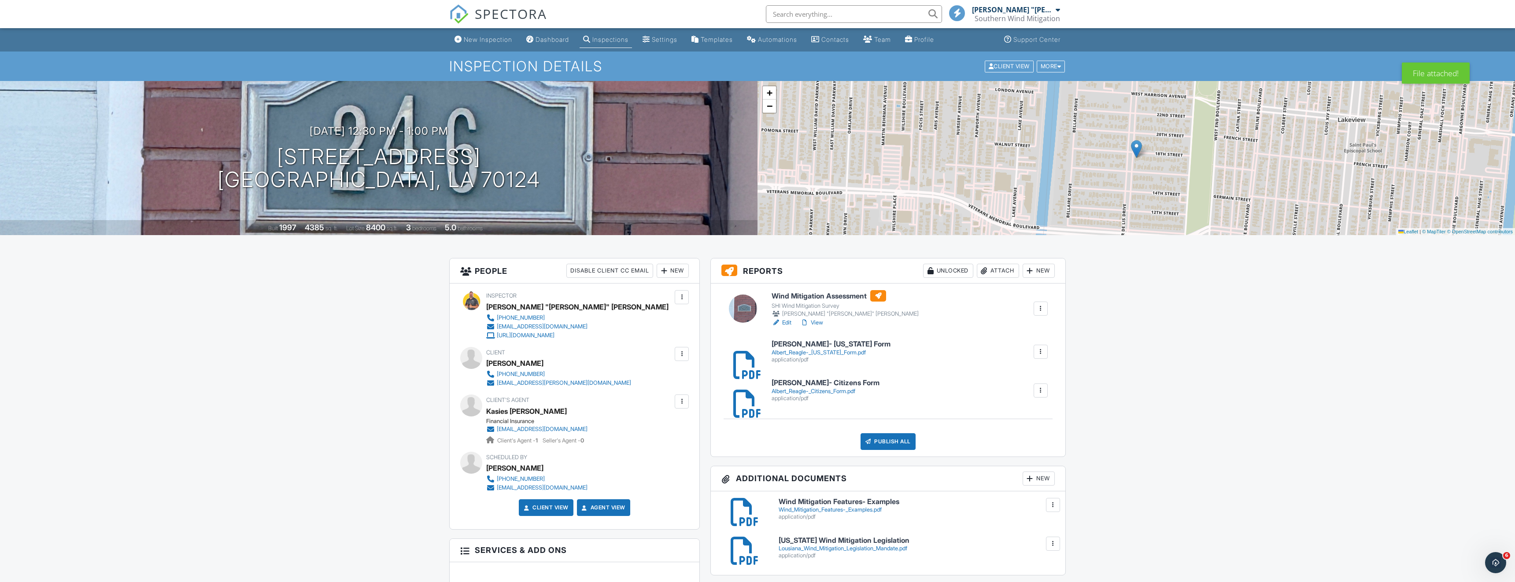
click at [837, 388] on div "Albert_Reagle-_Citizens_Form.pdf" at bounding box center [825, 391] width 108 height 7
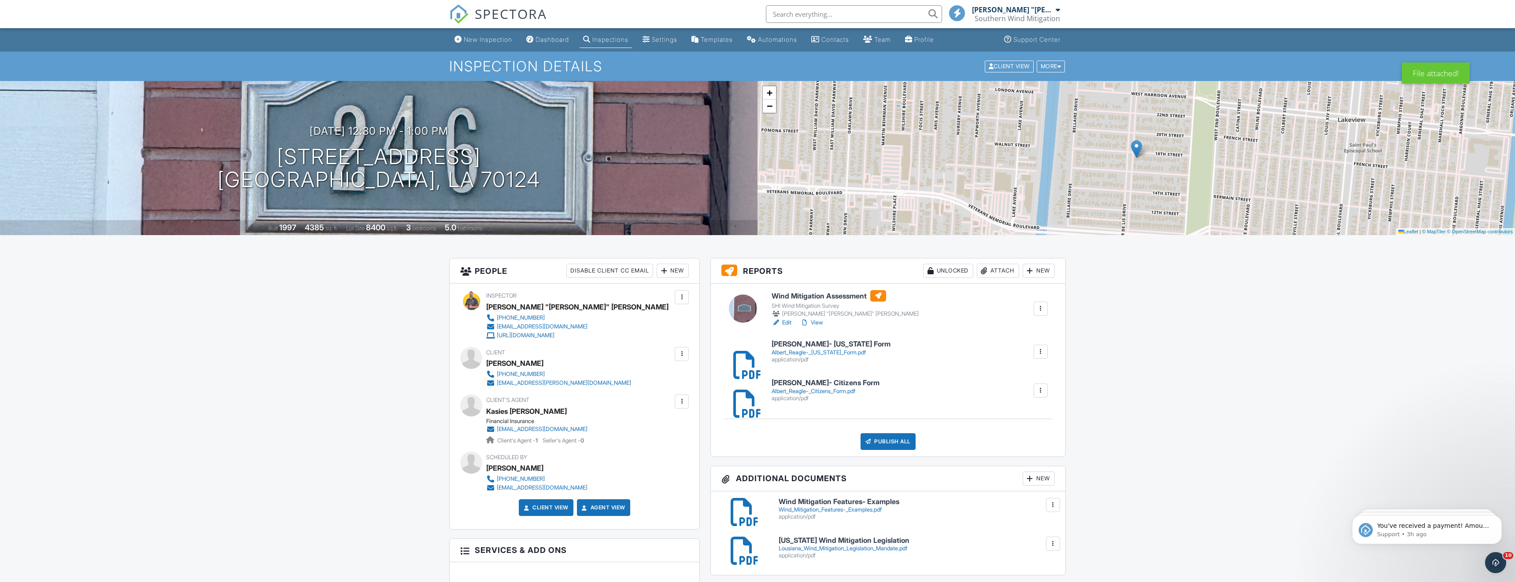
click at [819, 320] on link "View" at bounding box center [811, 322] width 23 height 9
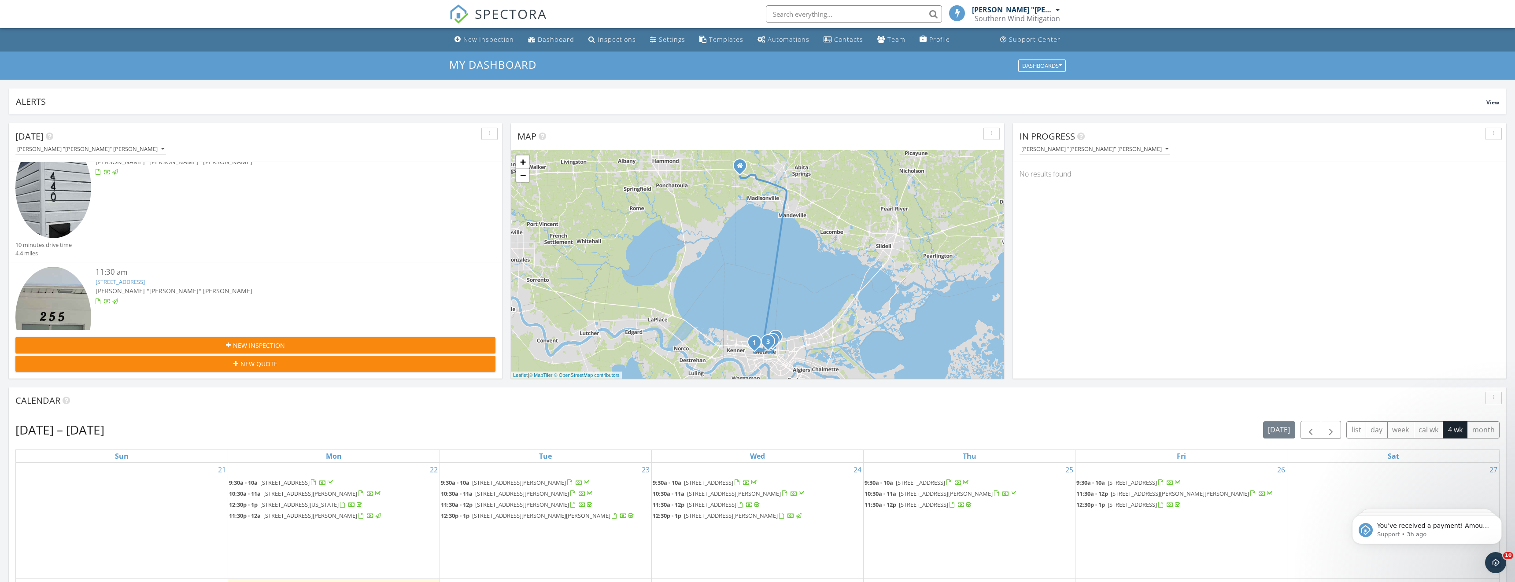
scroll to position [120, 0]
